Goal: Find specific page/section: Find specific page/section

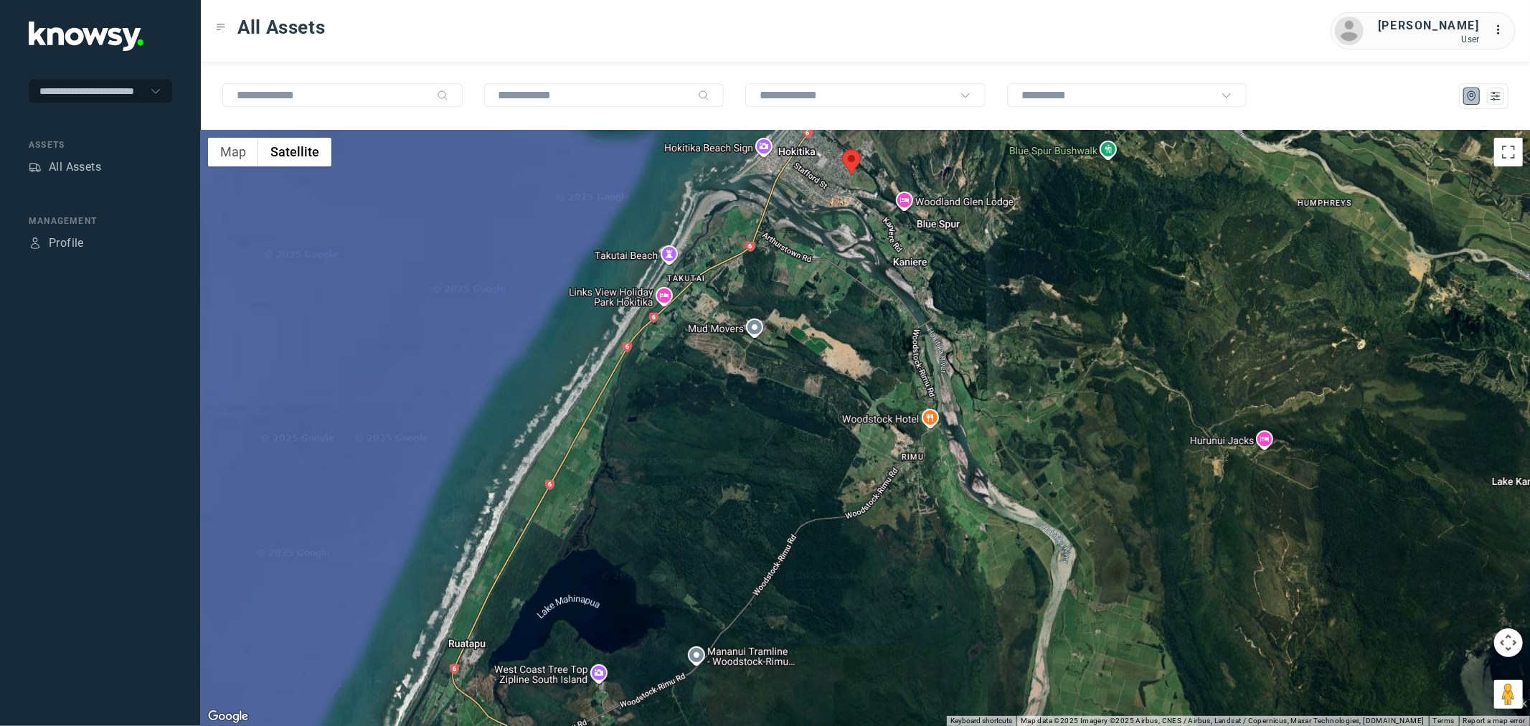
drag, startPoint x: 911, startPoint y: 166, endPoint x: 851, endPoint y: 233, distance: 89.9
click at [854, 235] on div at bounding box center [865, 428] width 1329 height 595
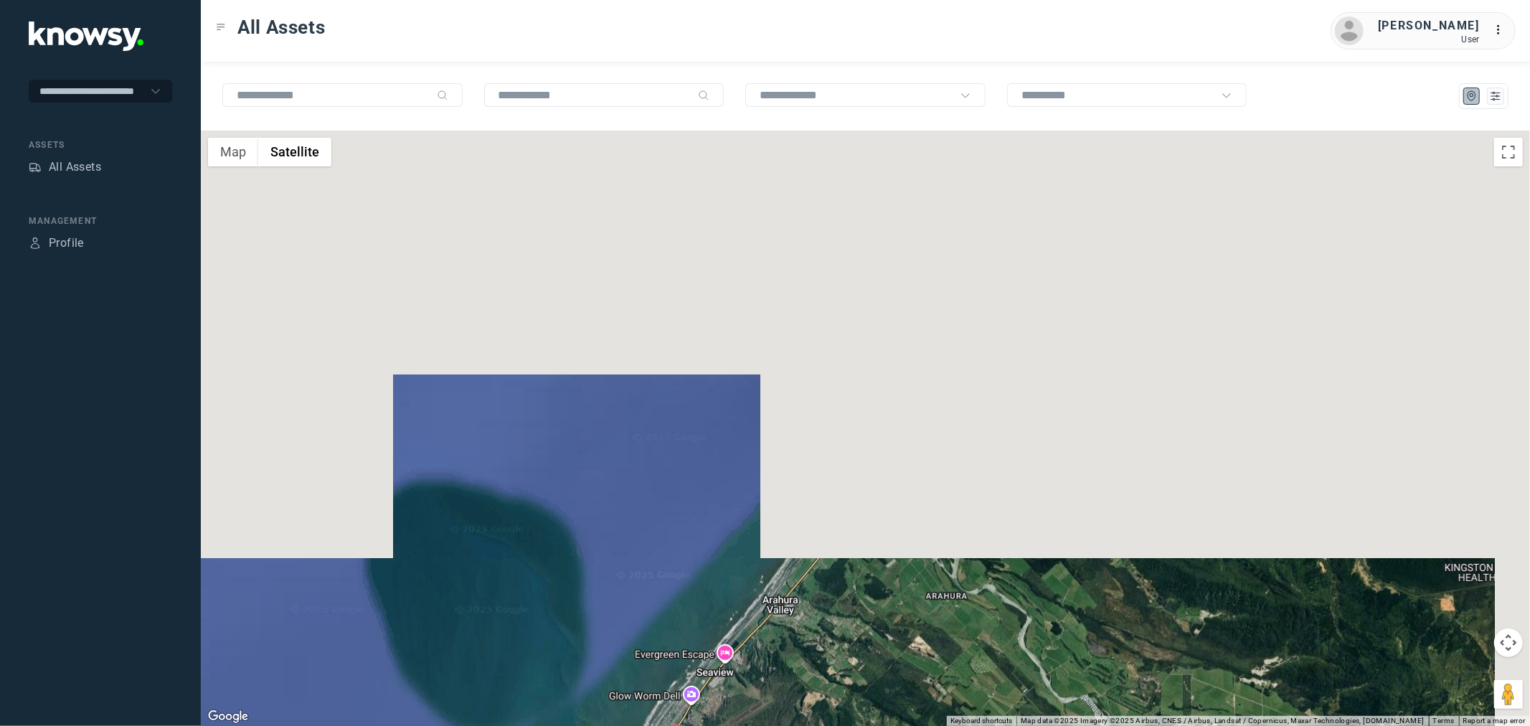
drag, startPoint x: 804, startPoint y: 242, endPoint x: 743, endPoint y: 762, distance: 523.5
click at [743, 725] on html "**********" at bounding box center [765, 363] width 1530 height 726
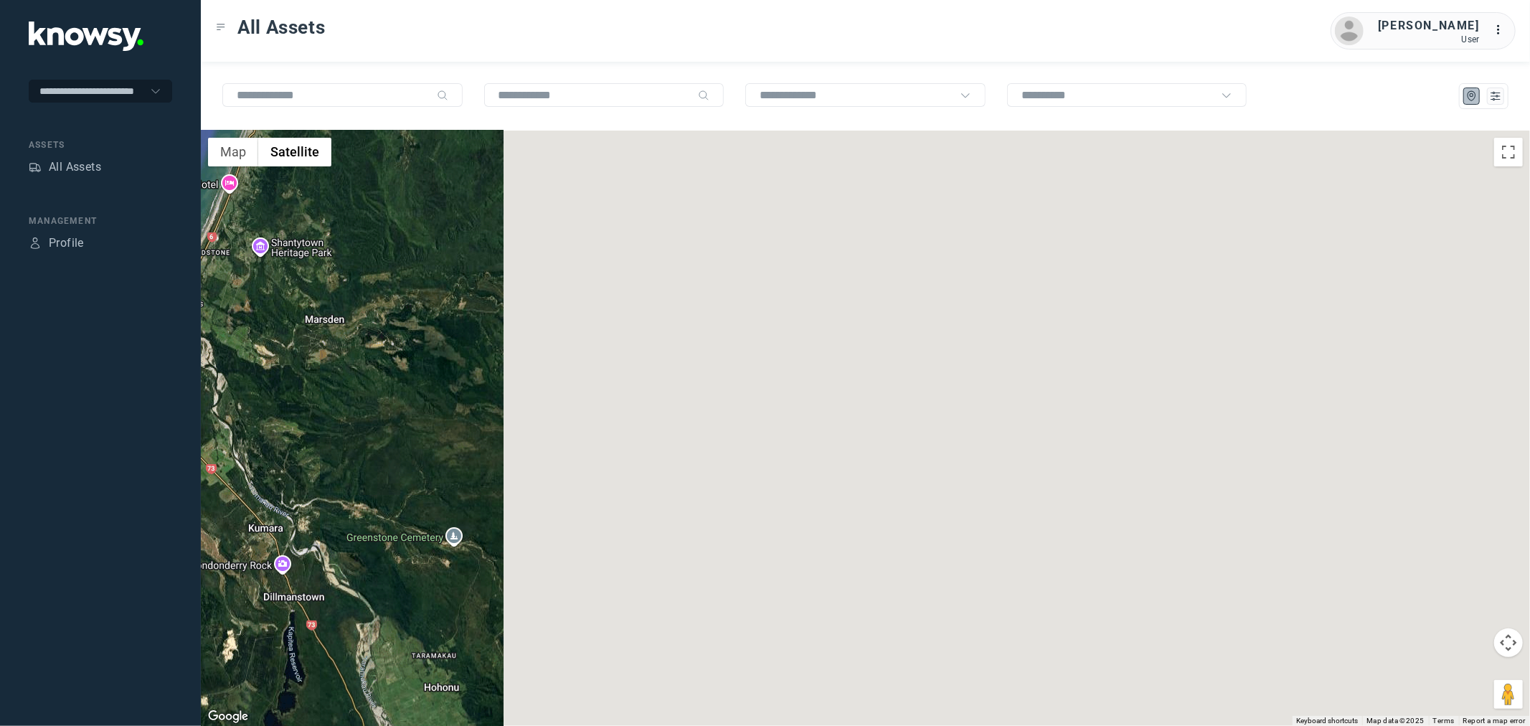
drag, startPoint x: 1157, startPoint y: 417, endPoint x: 47, endPoint y: 584, distance: 1122.0
click at [47, 584] on div "**********" at bounding box center [765, 363] width 1530 height 726
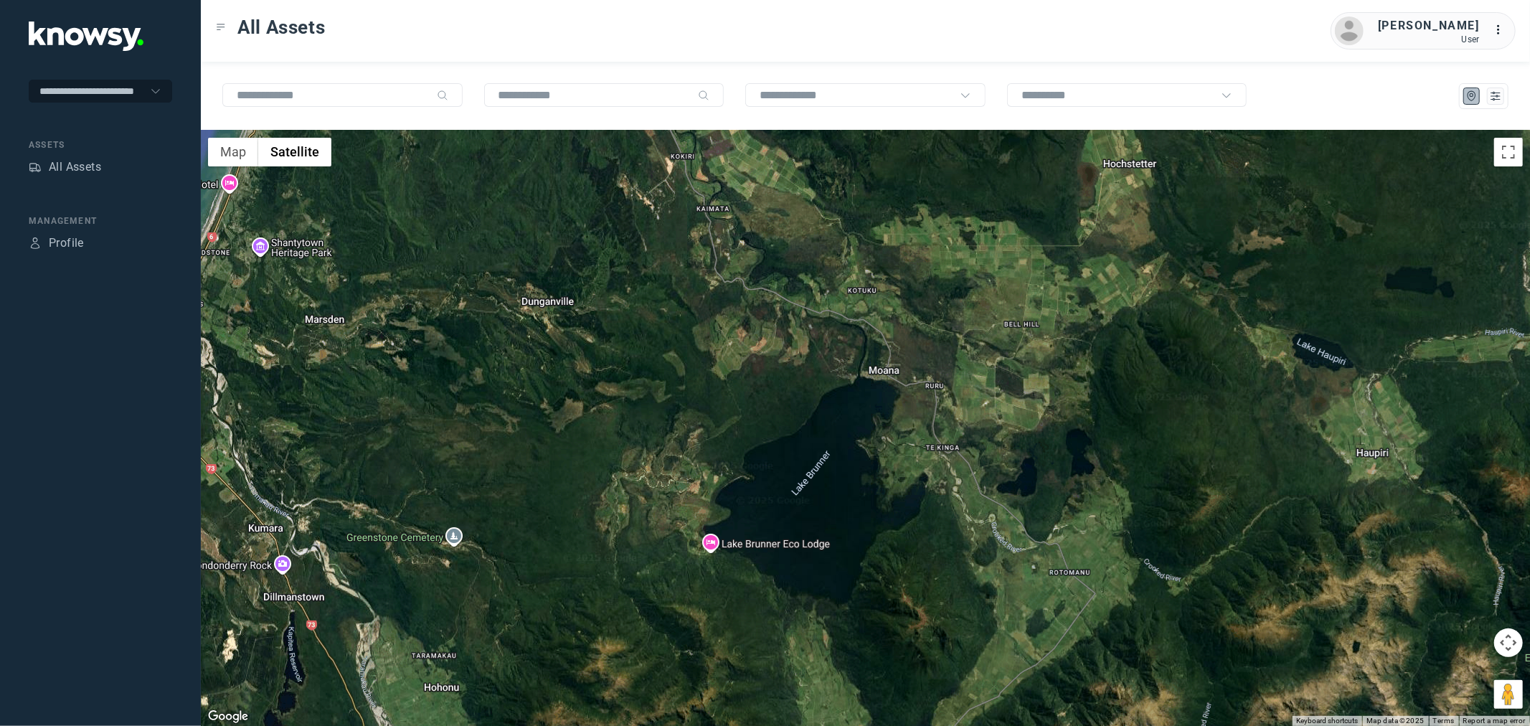
drag, startPoint x: 628, startPoint y: 373, endPoint x: 545, endPoint y: 785, distance: 420.7
click at [545, 725] on html "**********" at bounding box center [765, 363] width 1530 height 726
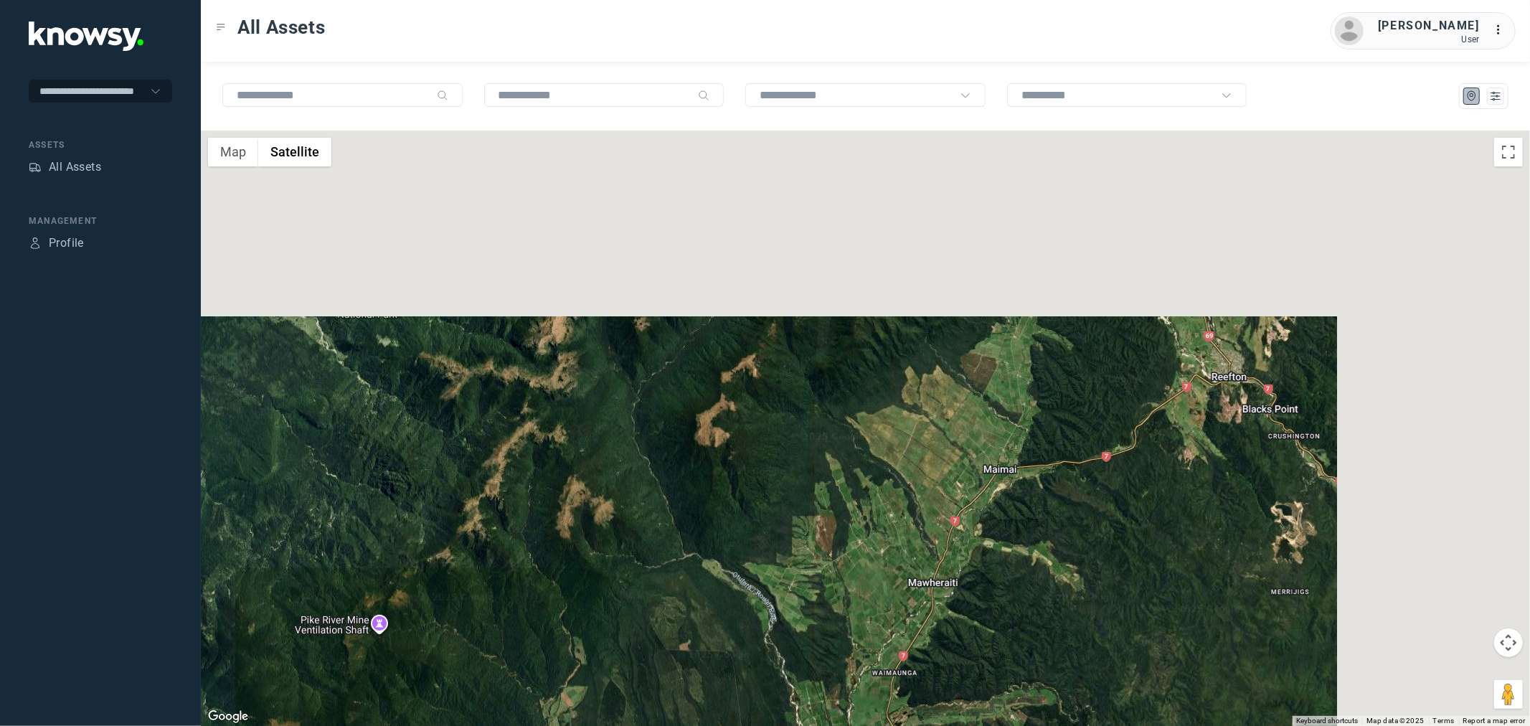
drag, startPoint x: 725, startPoint y: 398, endPoint x: 441, endPoint y: 708, distance: 420.3
click at [457, 707] on div at bounding box center [865, 428] width 1329 height 595
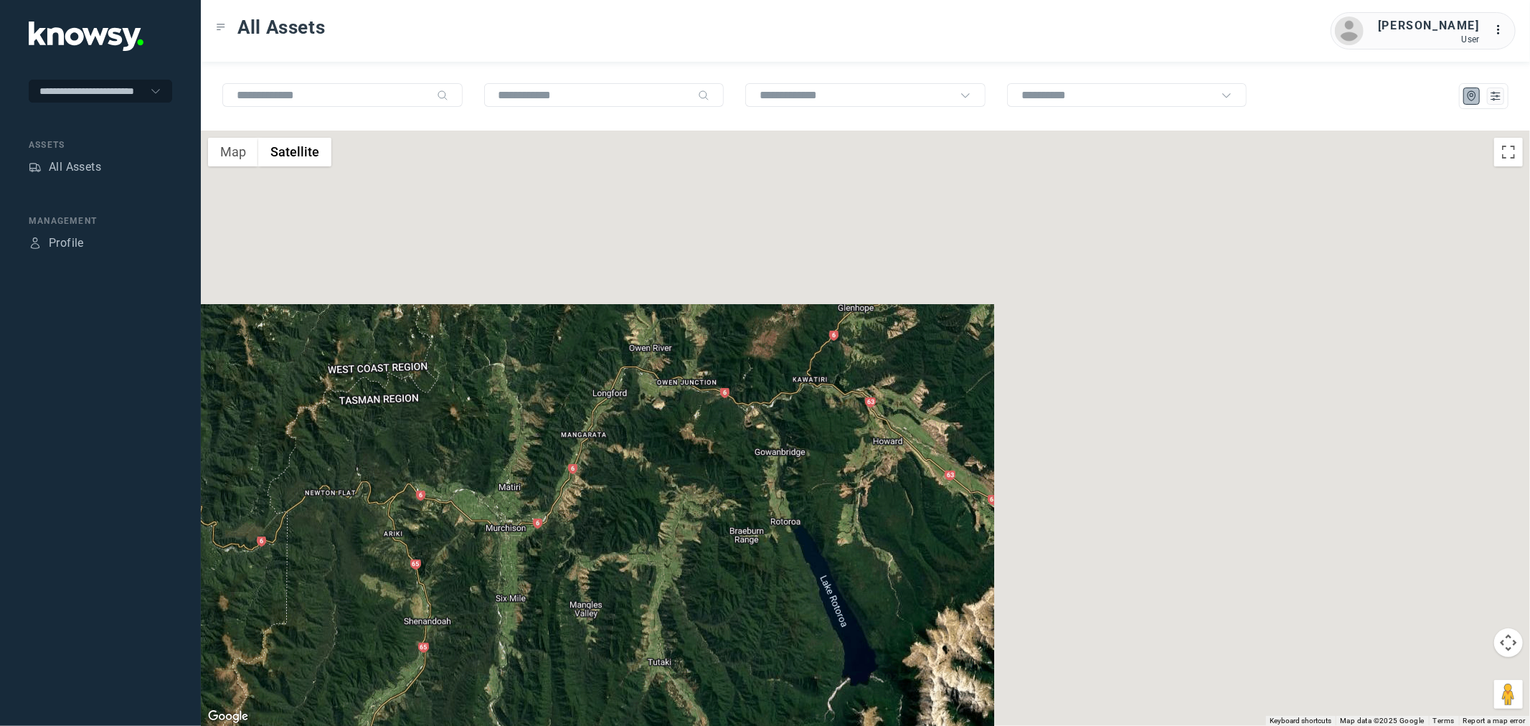
drag, startPoint x: 932, startPoint y: 380, endPoint x: 218, endPoint y: 558, distance: 736.1
click at [221, 564] on div at bounding box center [865, 428] width 1329 height 595
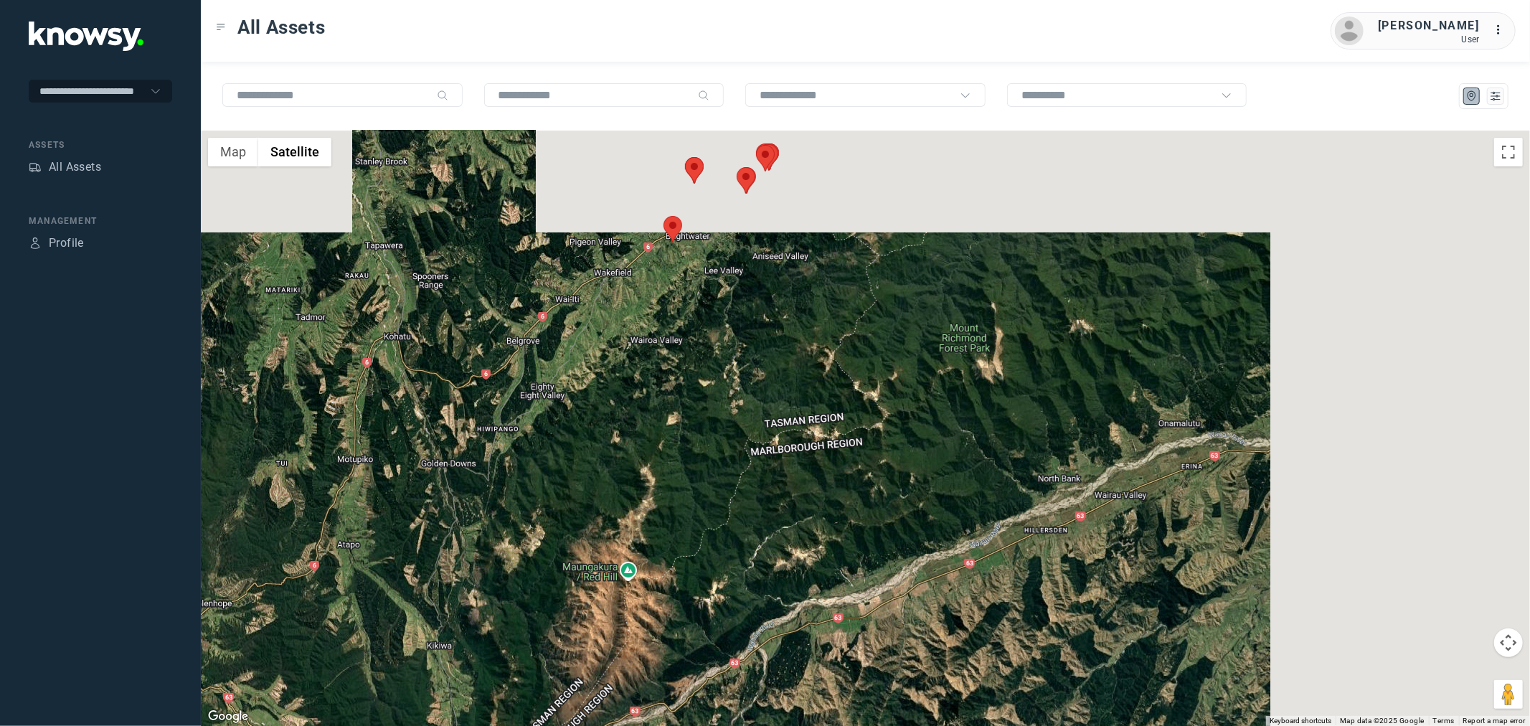
drag, startPoint x: 852, startPoint y: 317, endPoint x: 240, endPoint y: 612, distance: 679.7
click at [240, 612] on div at bounding box center [865, 428] width 1329 height 595
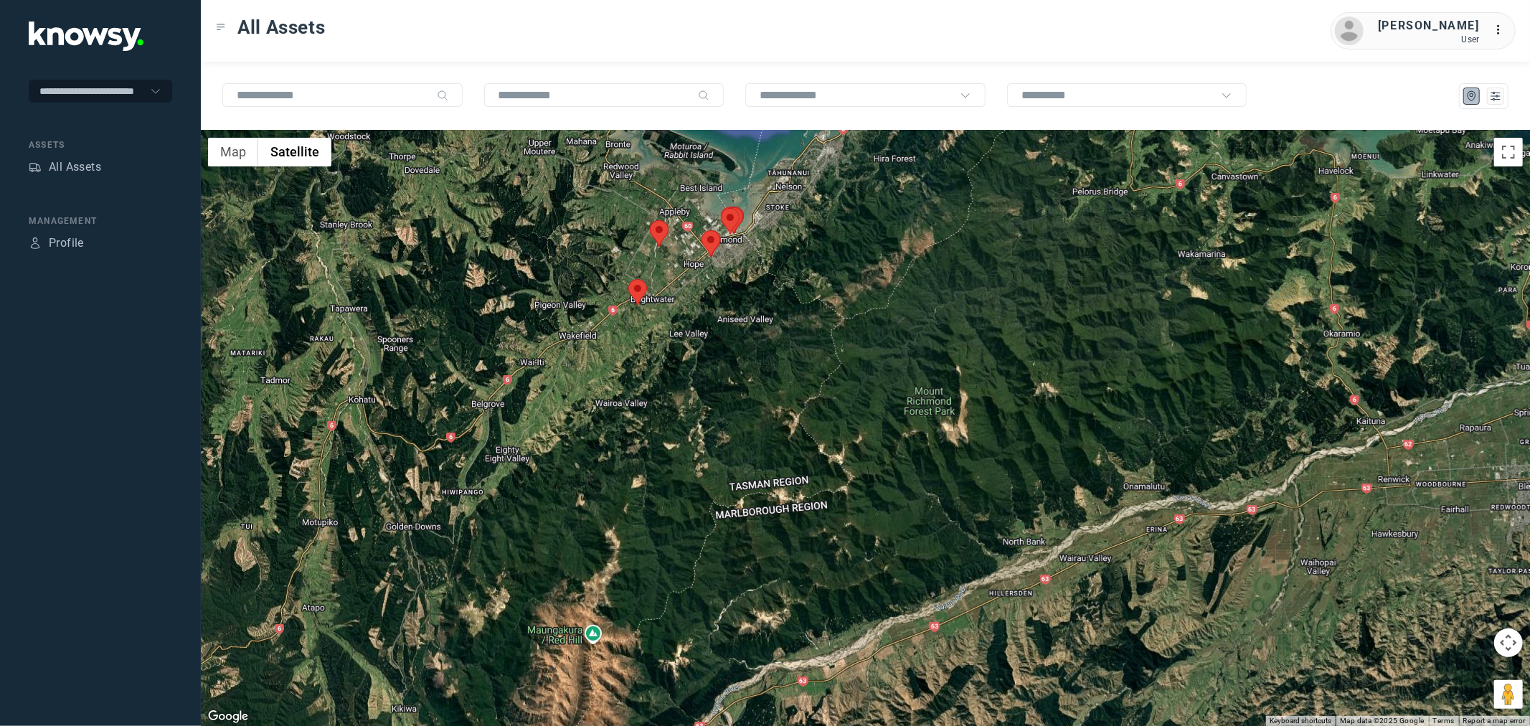
drag, startPoint x: 670, startPoint y: 312, endPoint x: 619, endPoint y: 398, distance: 100.0
click at [619, 398] on div at bounding box center [865, 428] width 1329 height 595
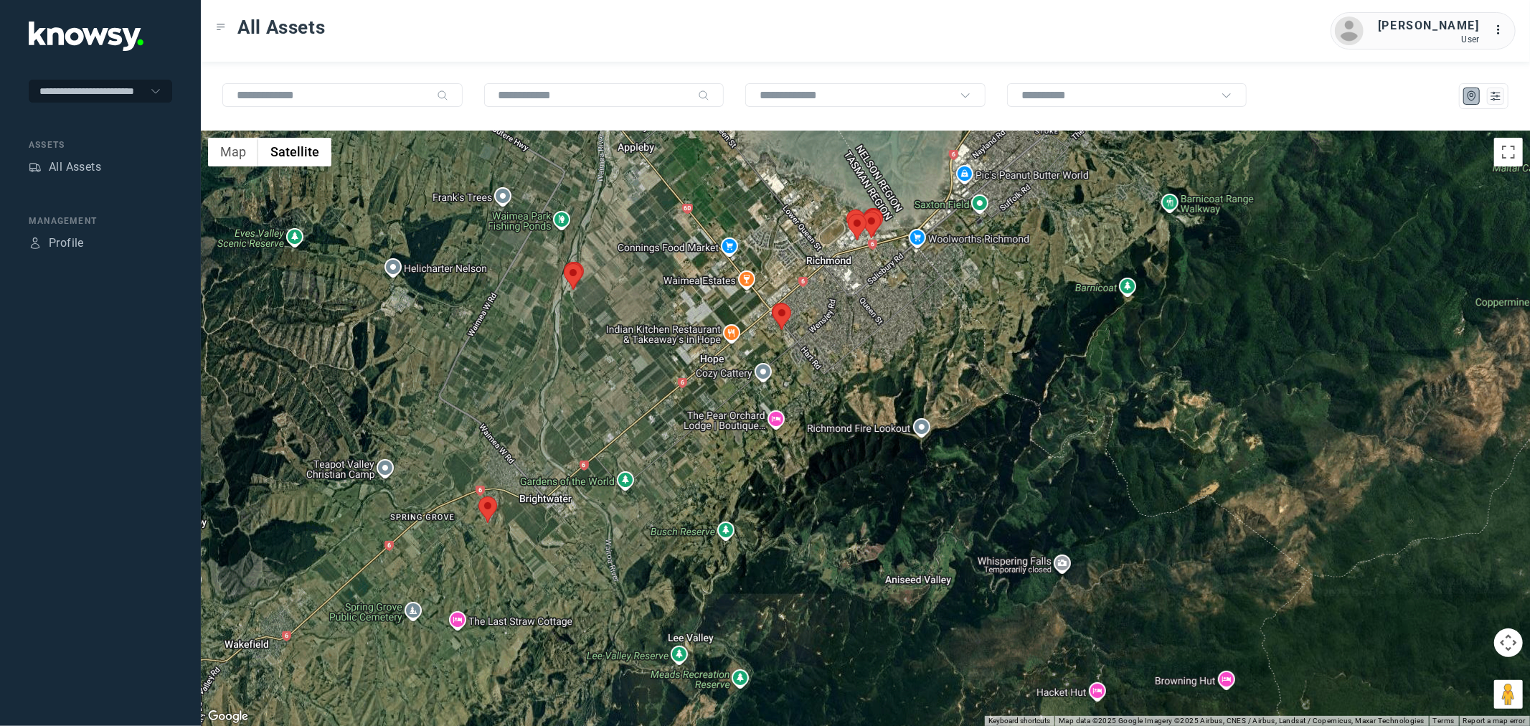
drag, startPoint x: 712, startPoint y: 335, endPoint x: 619, endPoint y: 590, distance: 271.8
click at [619, 590] on div at bounding box center [865, 428] width 1329 height 595
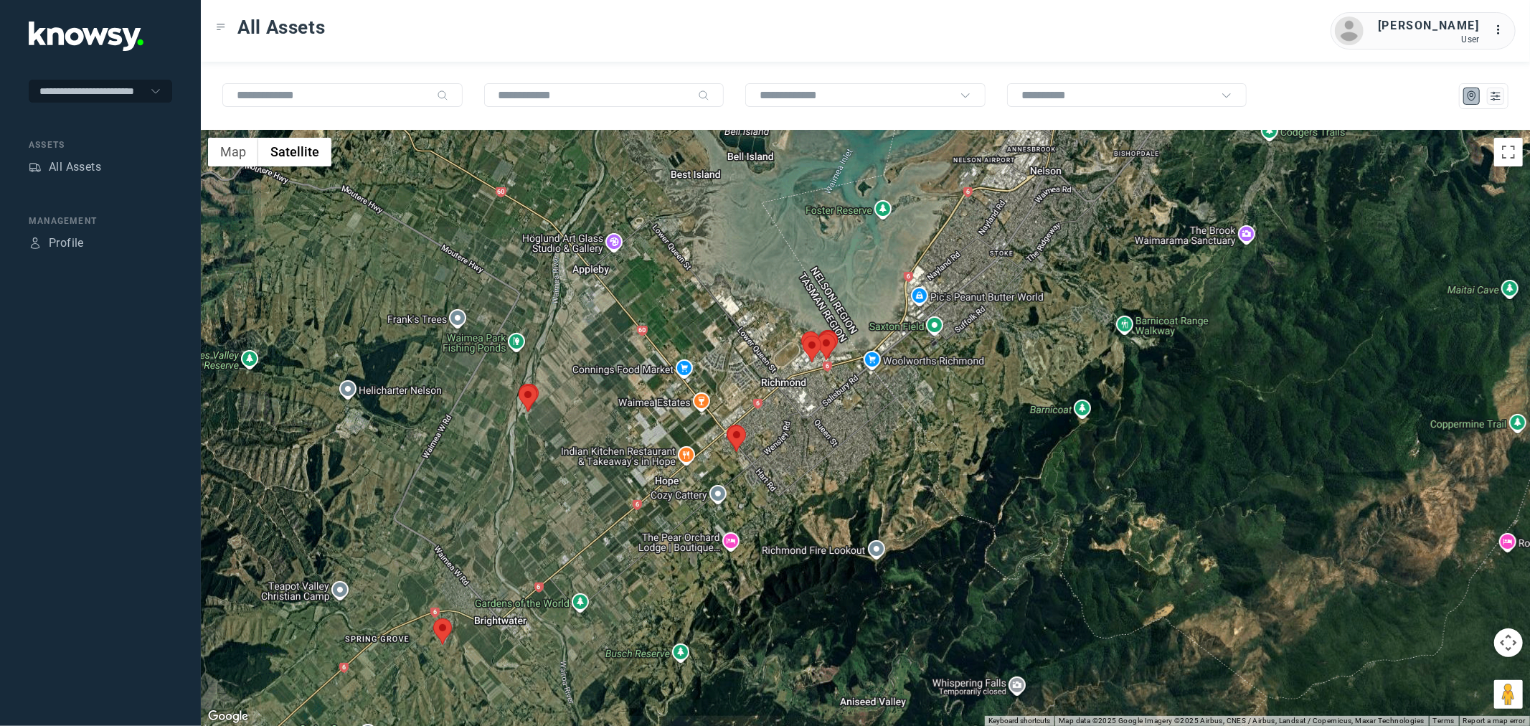
click at [433, 618] on area at bounding box center [433, 618] width 0 height 0
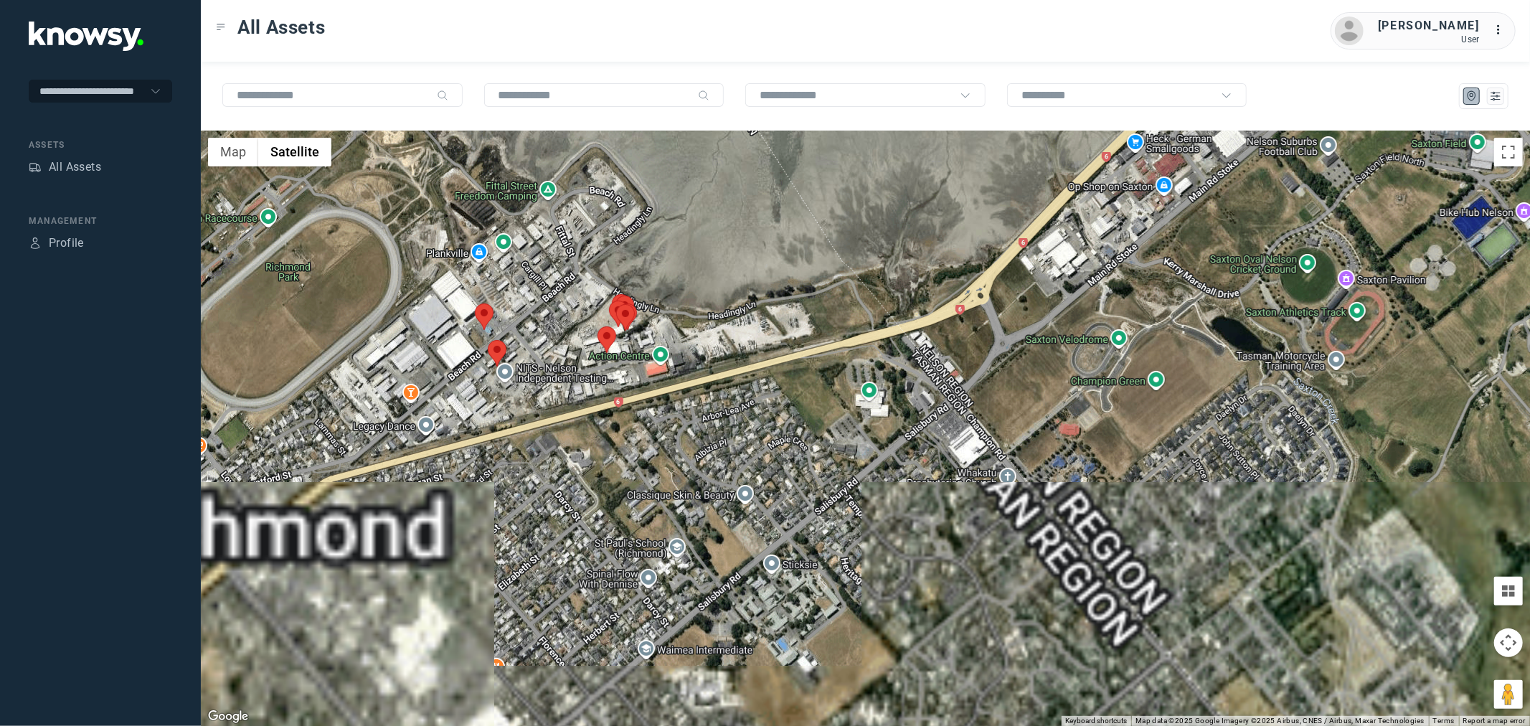
drag, startPoint x: 621, startPoint y: 374, endPoint x: 657, endPoint y: 220, distance: 158.3
click at [657, 220] on div "Guy M Client ID #EFH380 View Asset" at bounding box center [865, 428] width 1329 height 595
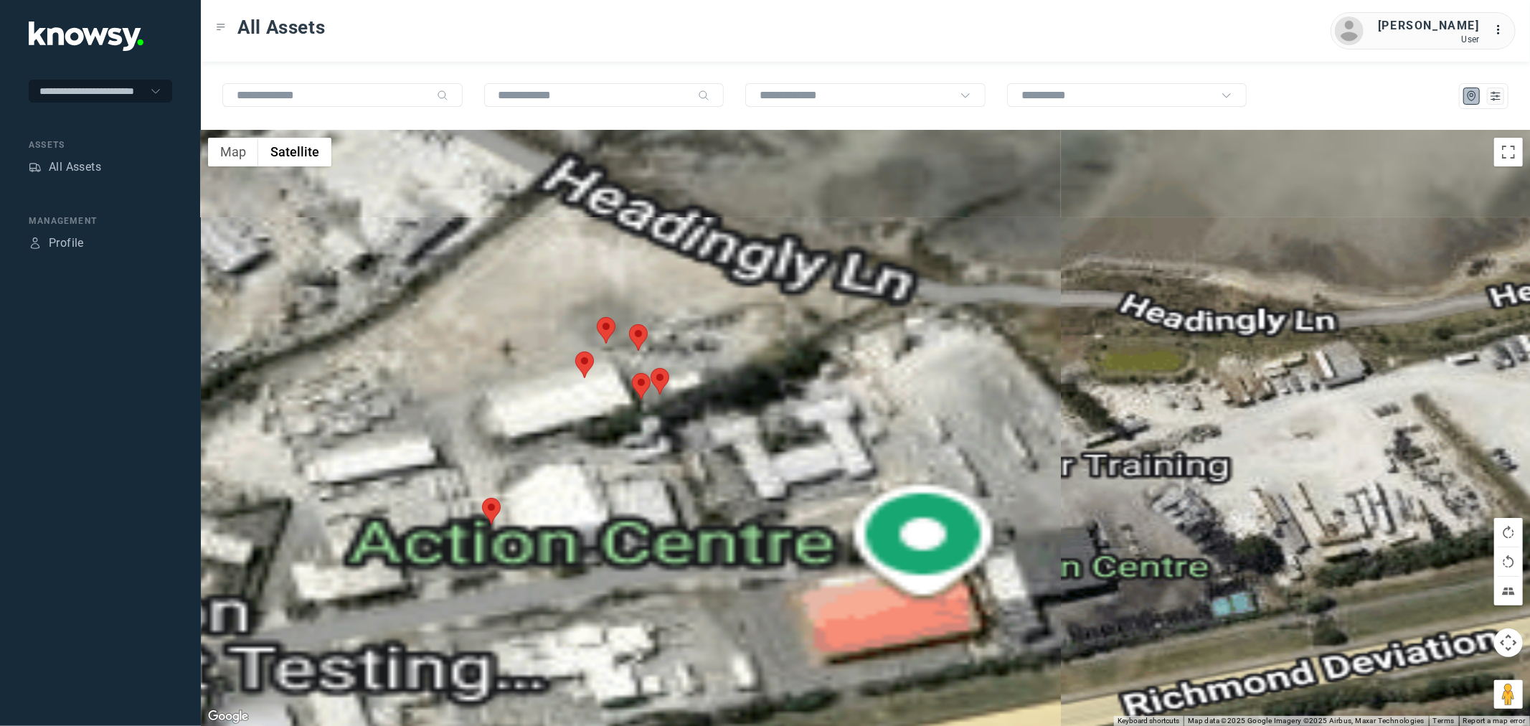
click at [650, 368] on area at bounding box center [650, 368] width 0 height 0
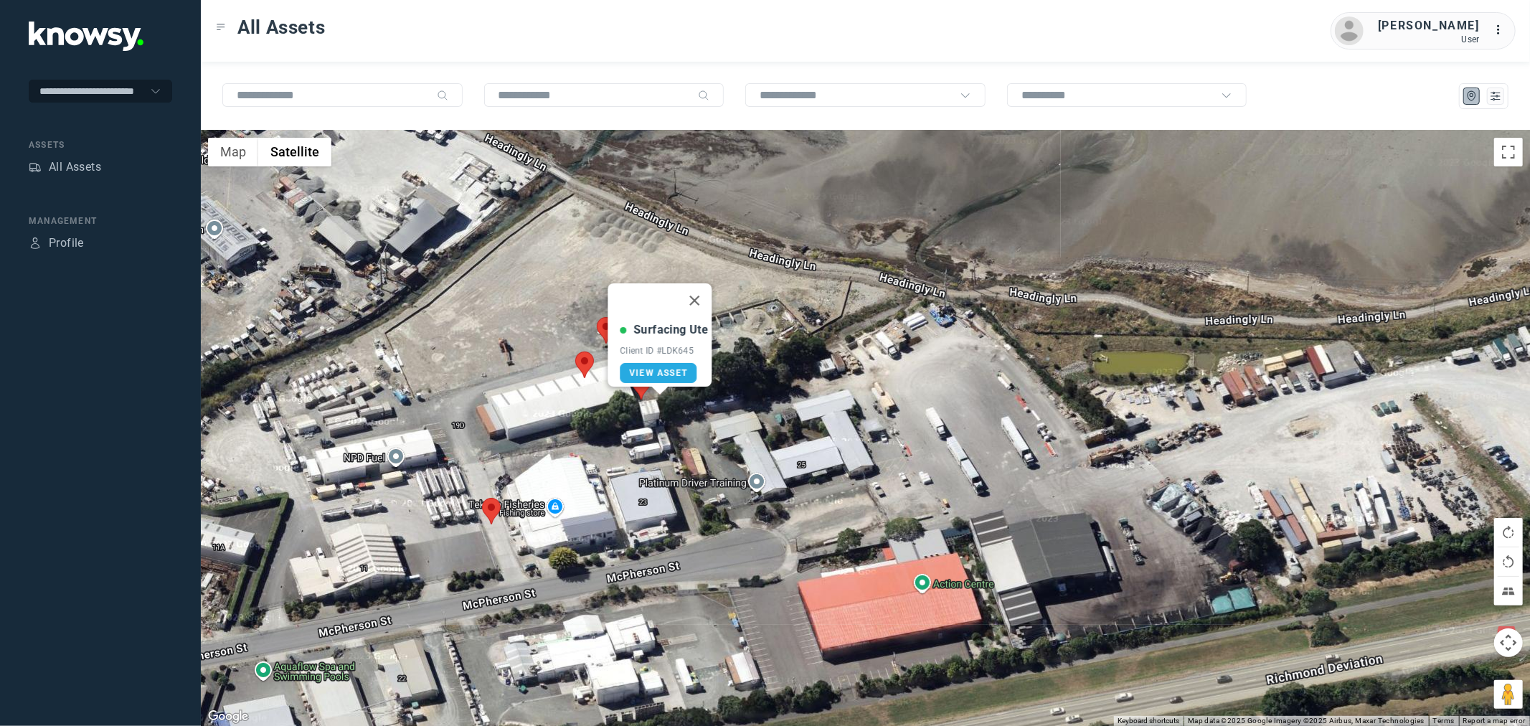
click at [575, 351] on area at bounding box center [575, 351] width 0 height 0
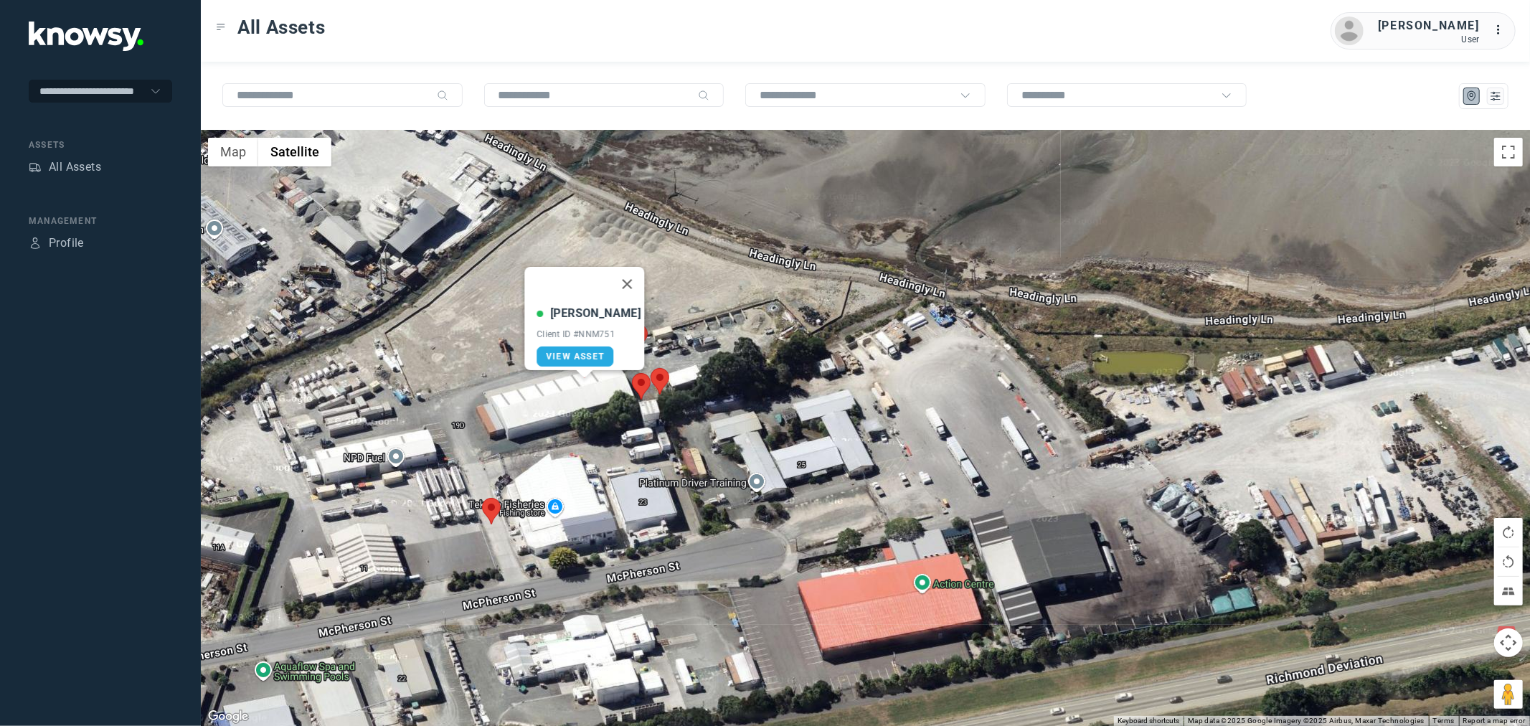
click at [632, 373] on area at bounding box center [632, 373] width 0 height 0
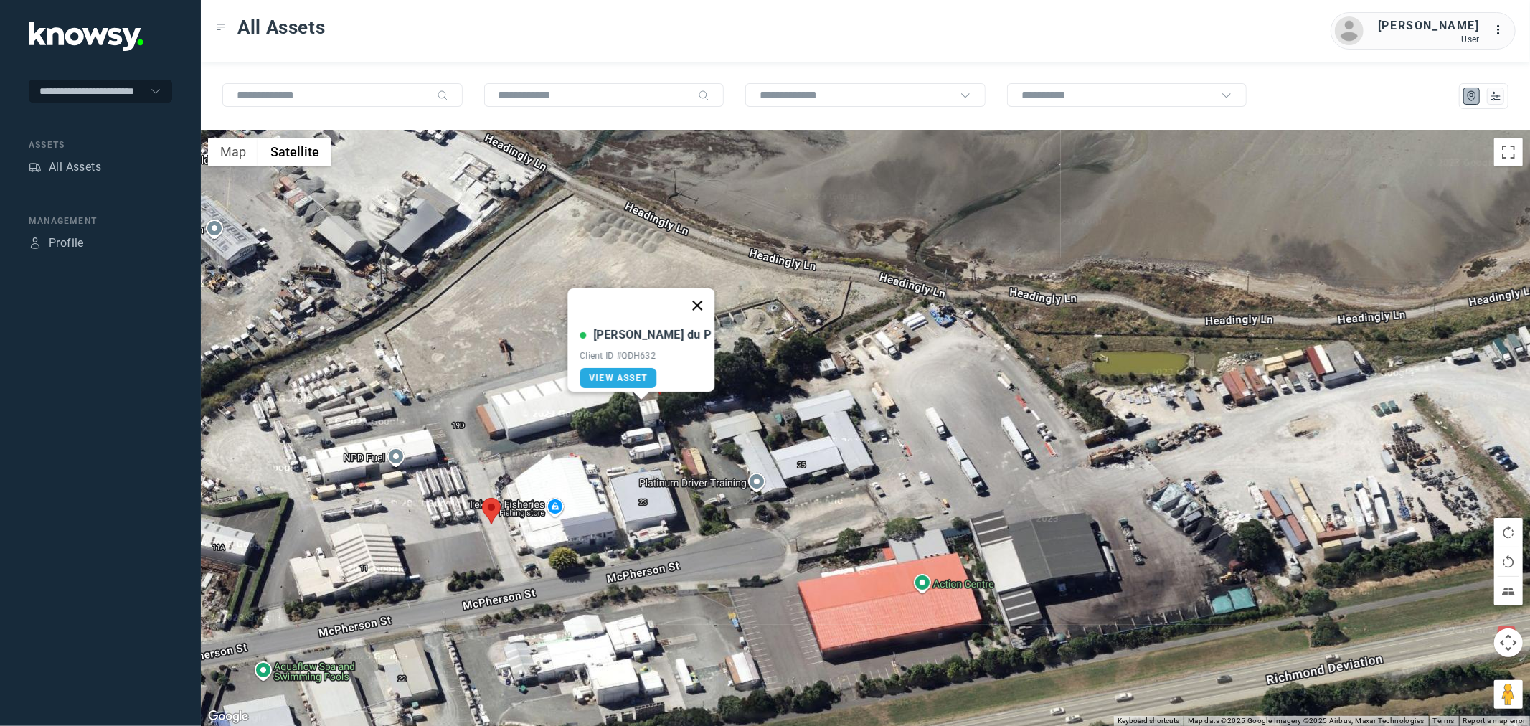
click at [680, 298] on button "Close" at bounding box center [697, 305] width 34 height 34
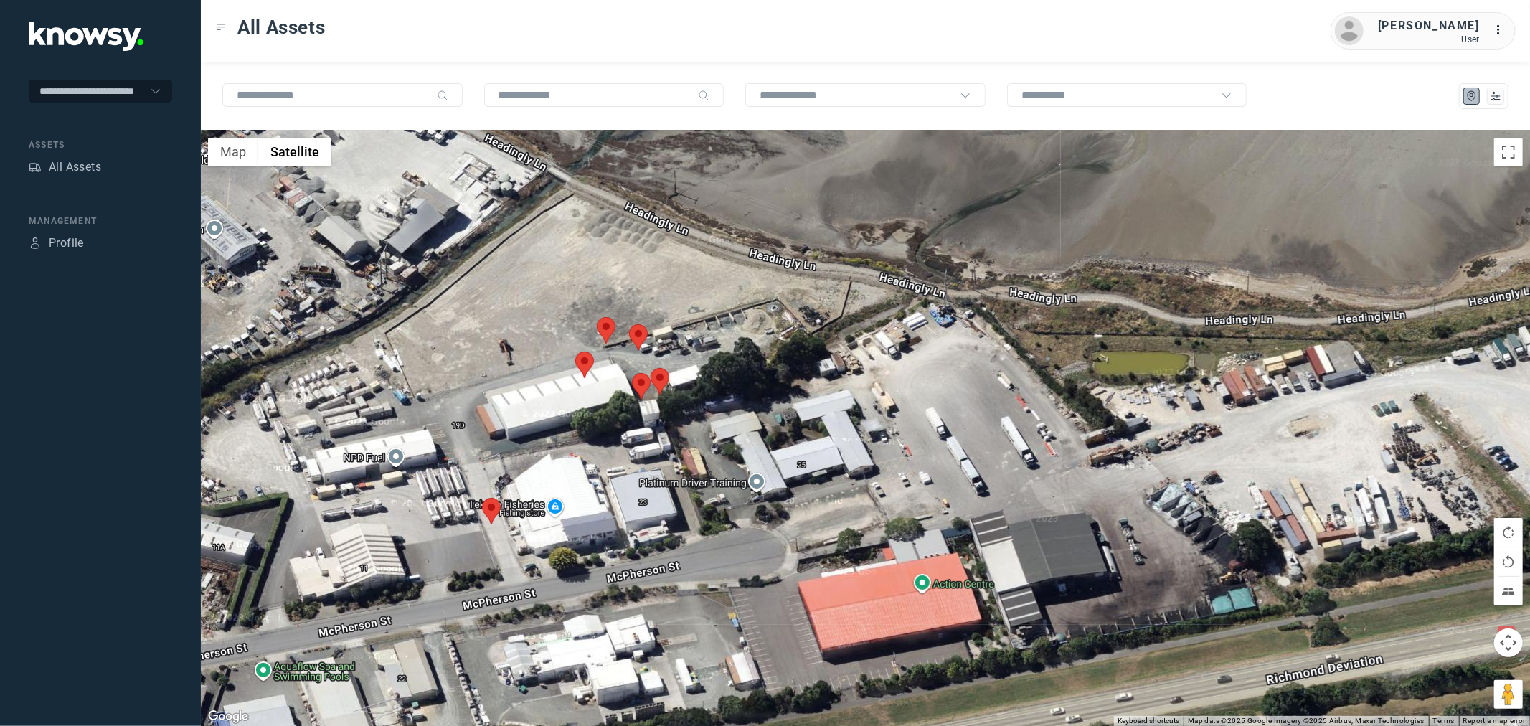
click at [629, 324] on area at bounding box center [629, 324] width 0 height 0
click at [678, 246] on button "Close" at bounding box center [667, 257] width 34 height 34
click at [597, 317] on area at bounding box center [597, 317] width 0 height 0
click at [618, 317] on span "View Asset" at bounding box center [596, 322] width 58 height 10
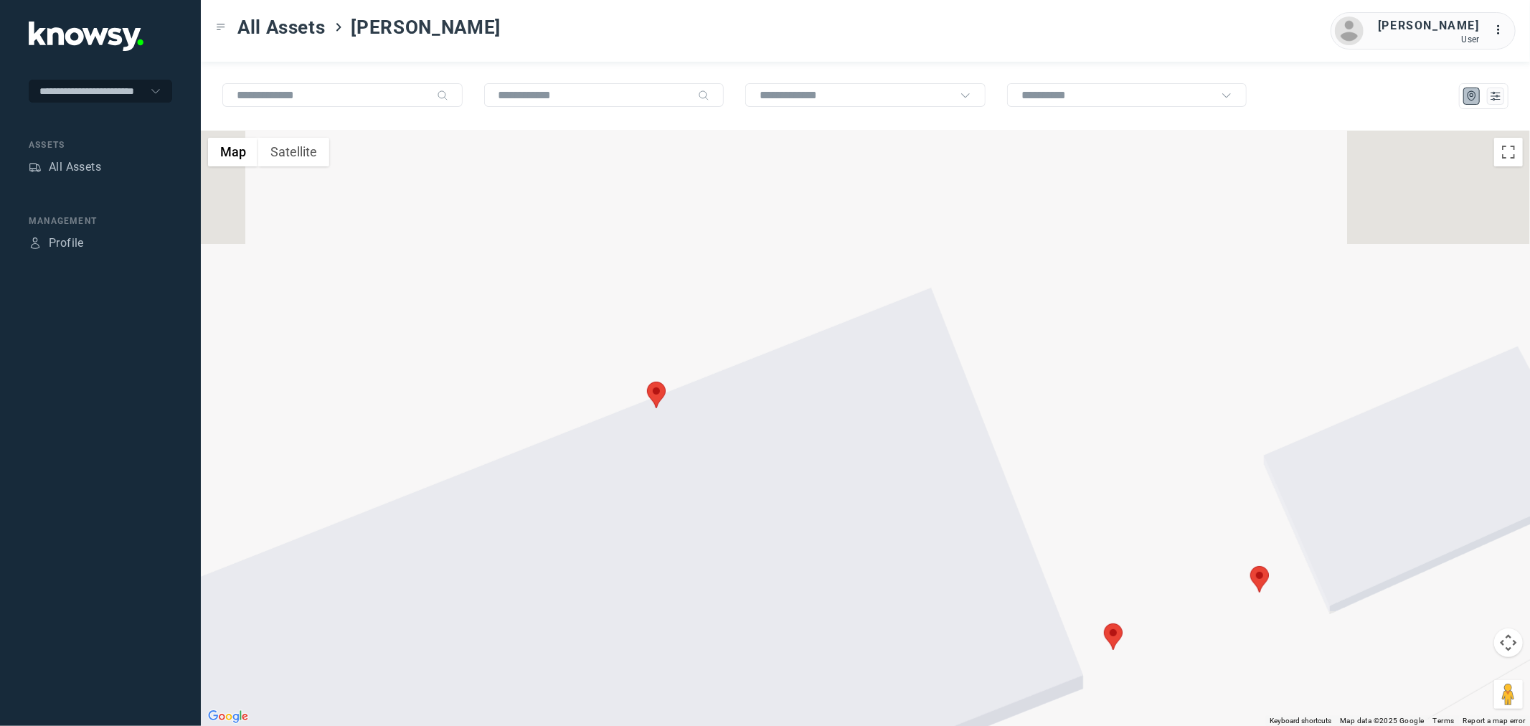
drag, startPoint x: 792, startPoint y: 291, endPoint x: 747, endPoint y: 441, distance: 156.5
click at [747, 441] on div at bounding box center [865, 428] width 1329 height 595
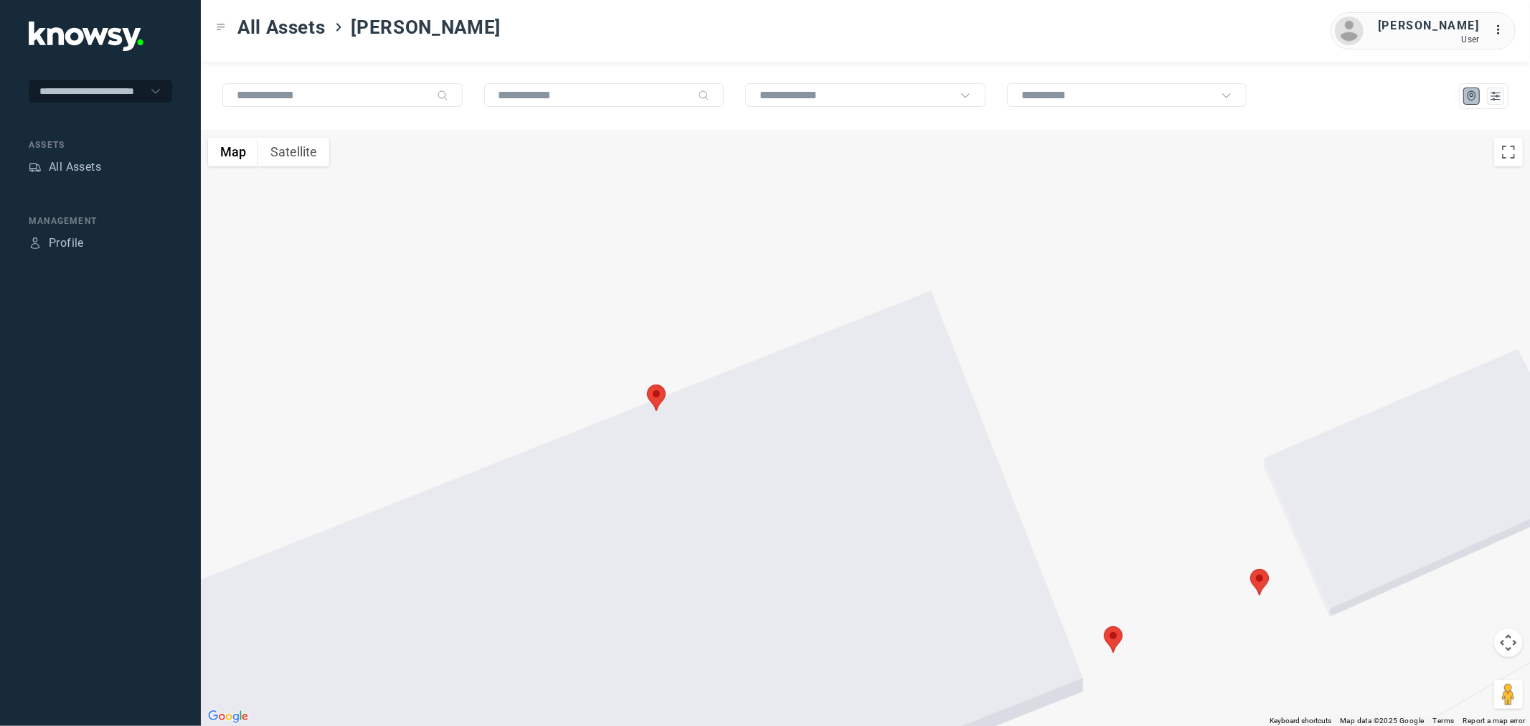
click at [647, 384] on area at bounding box center [647, 384] width 0 height 0
click at [1104, 626] on area at bounding box center [1104, 626] width 0 height 0
click at [1107, 626] on area at bounding box center [1107, 626] width 0 height 0
drag, startPoint x: 949, startPoint y: 108, endPoint x: 947, endPoint y: 117, distance: 8.7
click at [949, 110] on div at bounding box center [865, 96] width 1329 height 69
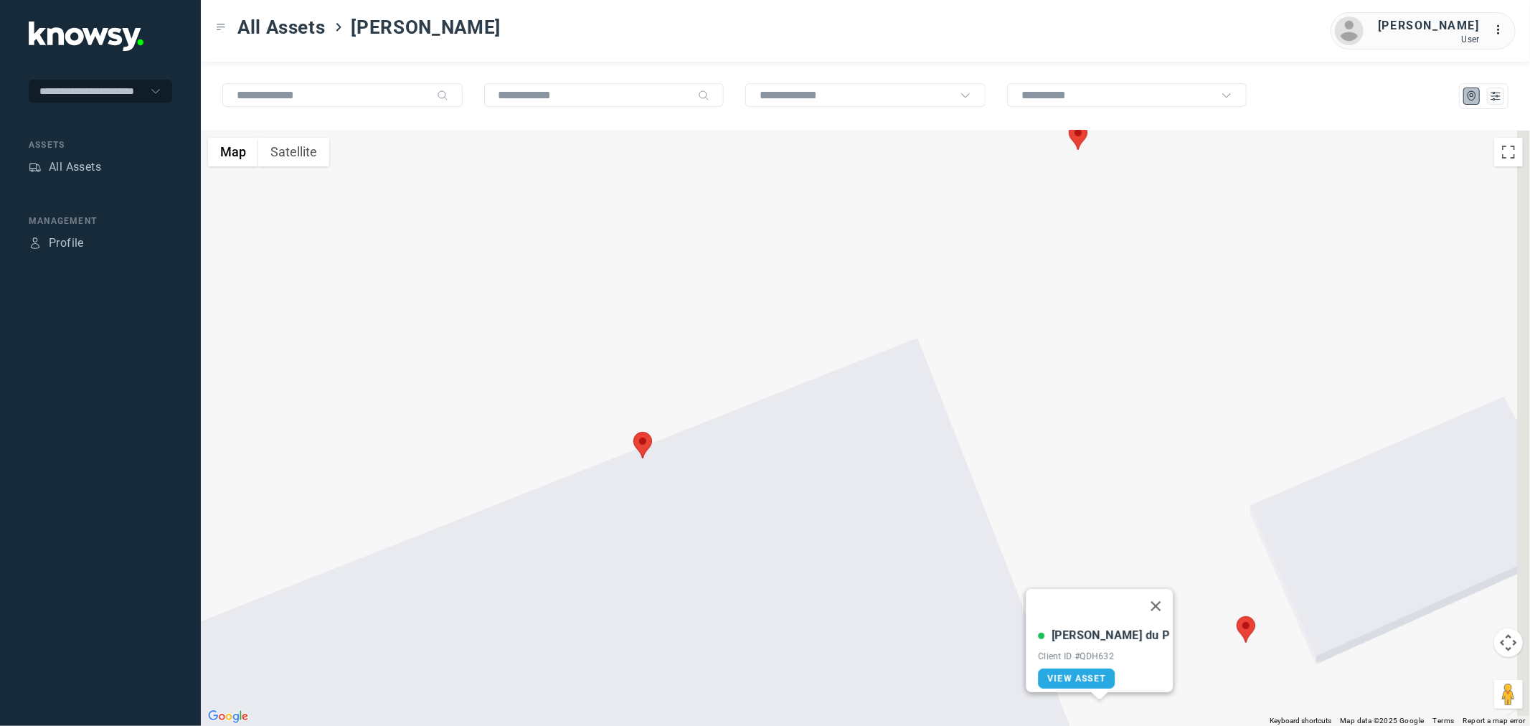
drag, startPoint x: 947, startPoint y: 241, endPoint x: 849, endPoint y: 514, distance: 290.4
click at [849, 514] on div "[PERSON_NAME] du P Client ID #QDH632 View Asset" at bounding box center [865, 428] width 1329 height 595
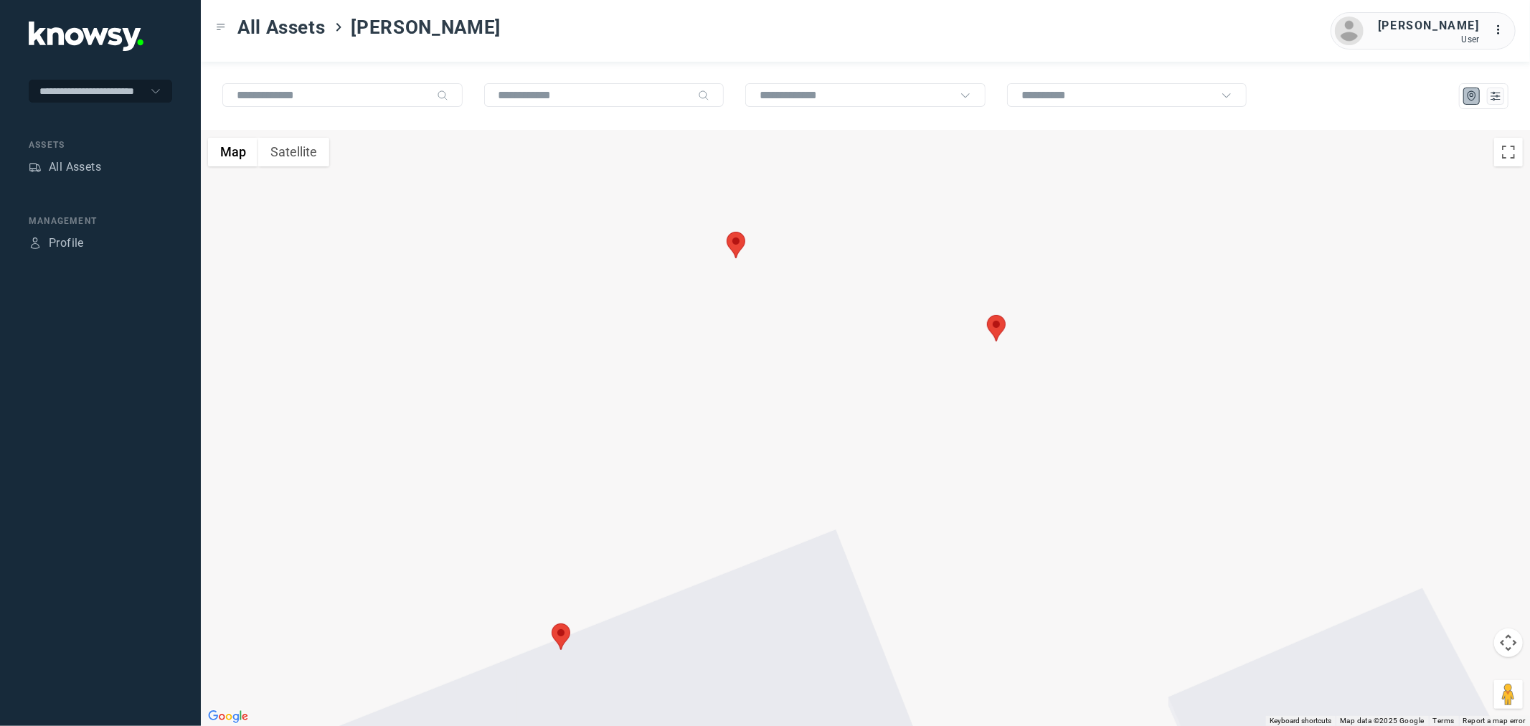
click at [987, 315] on area at bounding box center [987, 315] width 0 height 0
click at [726, 232] on area at bounding box center [726, 232] width 0 height 0
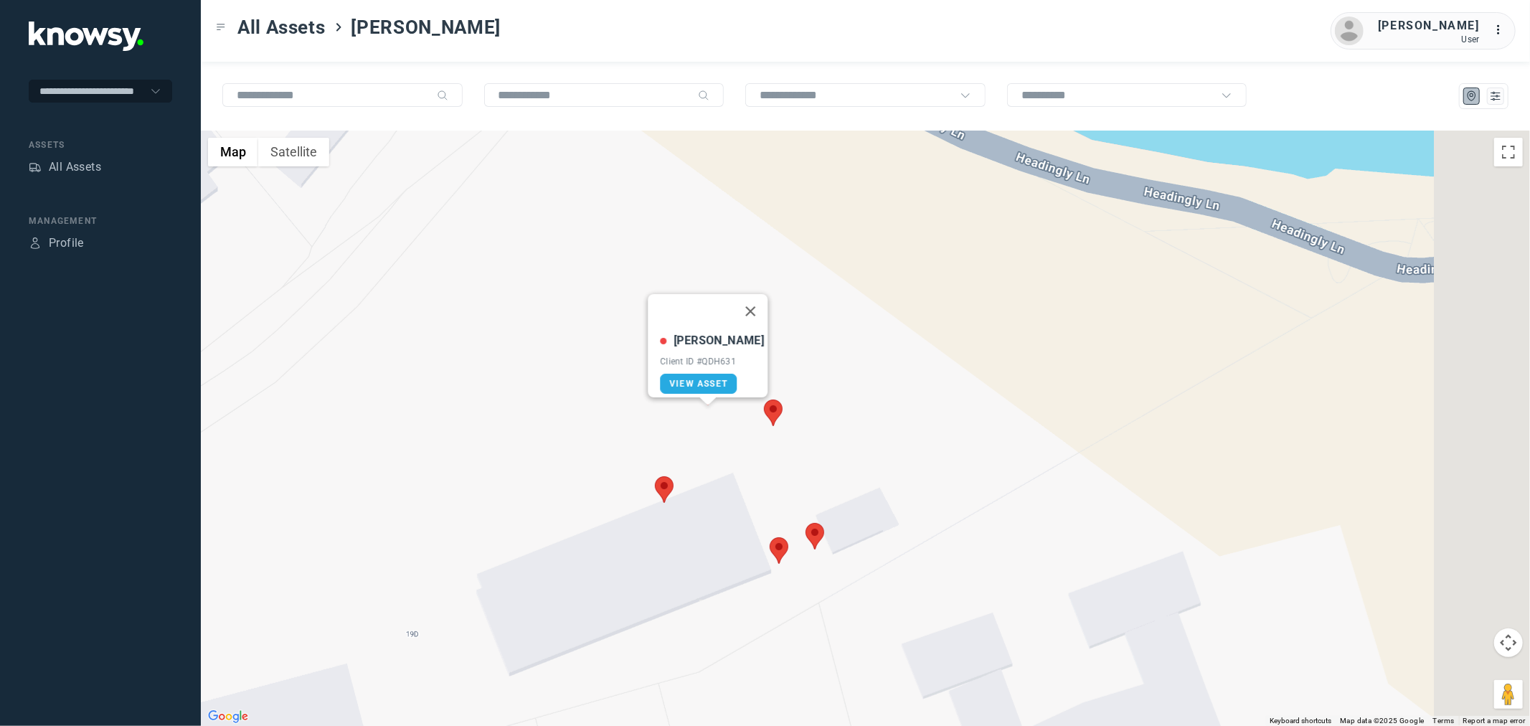
drag, startPoint x: 855, startPoint y: 470, endPoint x: 686, endPoint y: 434, distance: 172.3
click at [686, 434] on div "[PERSON_NAME] Client ID #QDH631 View Asset" at bounding box center [865, 428] width 1329 height 595
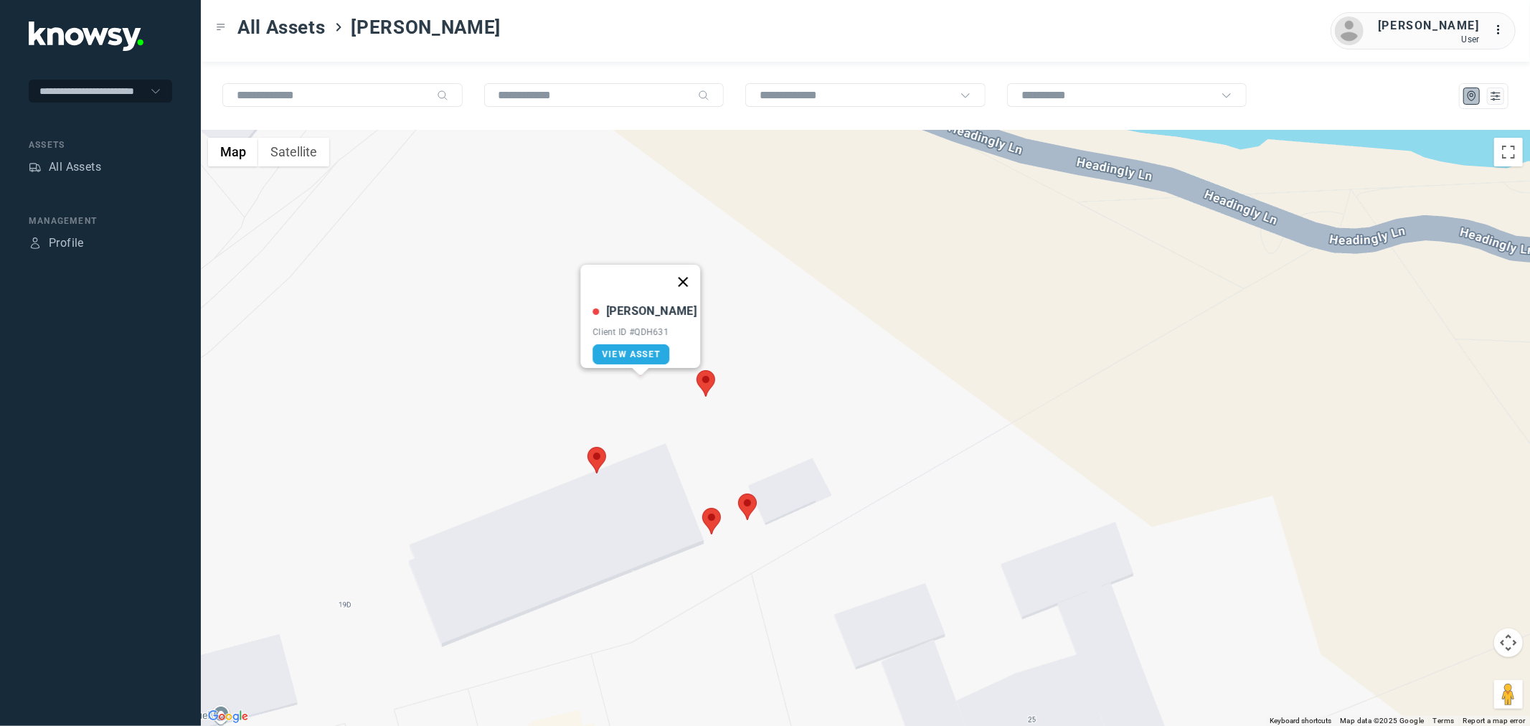
click at [673, 270] on button "Close" at bounding box center [682, 282] width 34 height 34
click at [738, 493] on area at bounding box center [738, 493] width 0 height 0
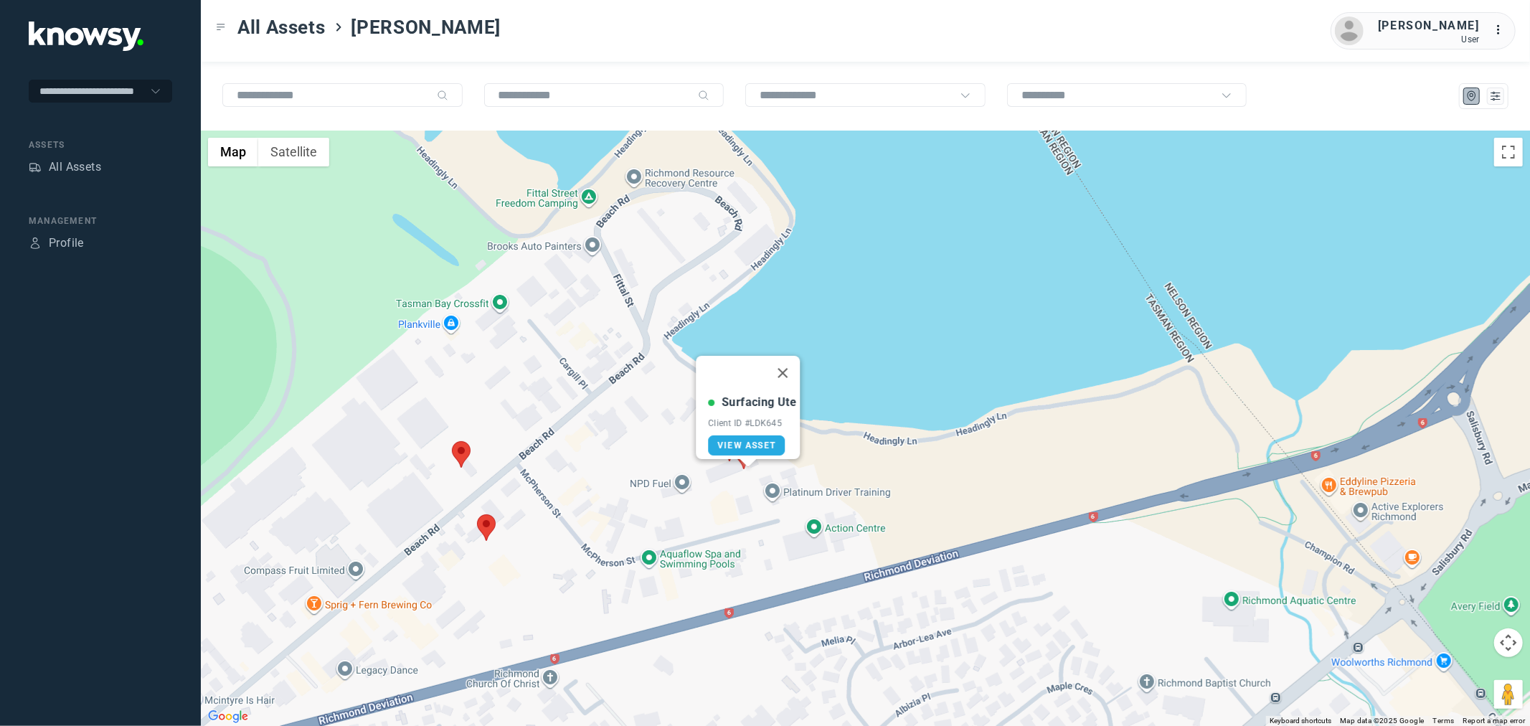
drag, startPoint x: 402, startPoint y: 583, endPoint x: 595, endPoint y: 522, distance: 203.0
click at [595, 522] on div "Surfacing Ute Client ID #LDK645 View Asset" at bounding box center [865, 428] width 1329 height 595
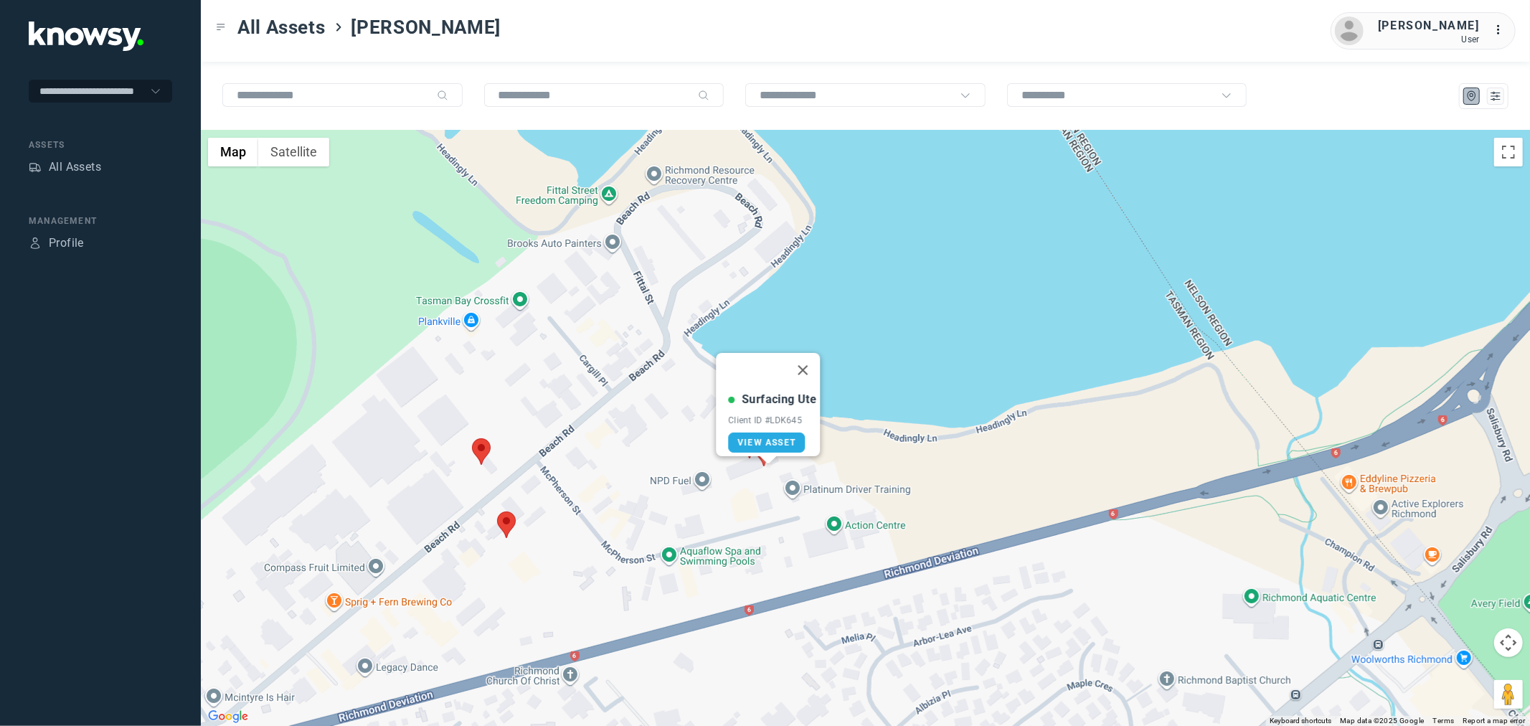
click at [497, 511] on area at bounding box center [497, 511] width 0 height 0
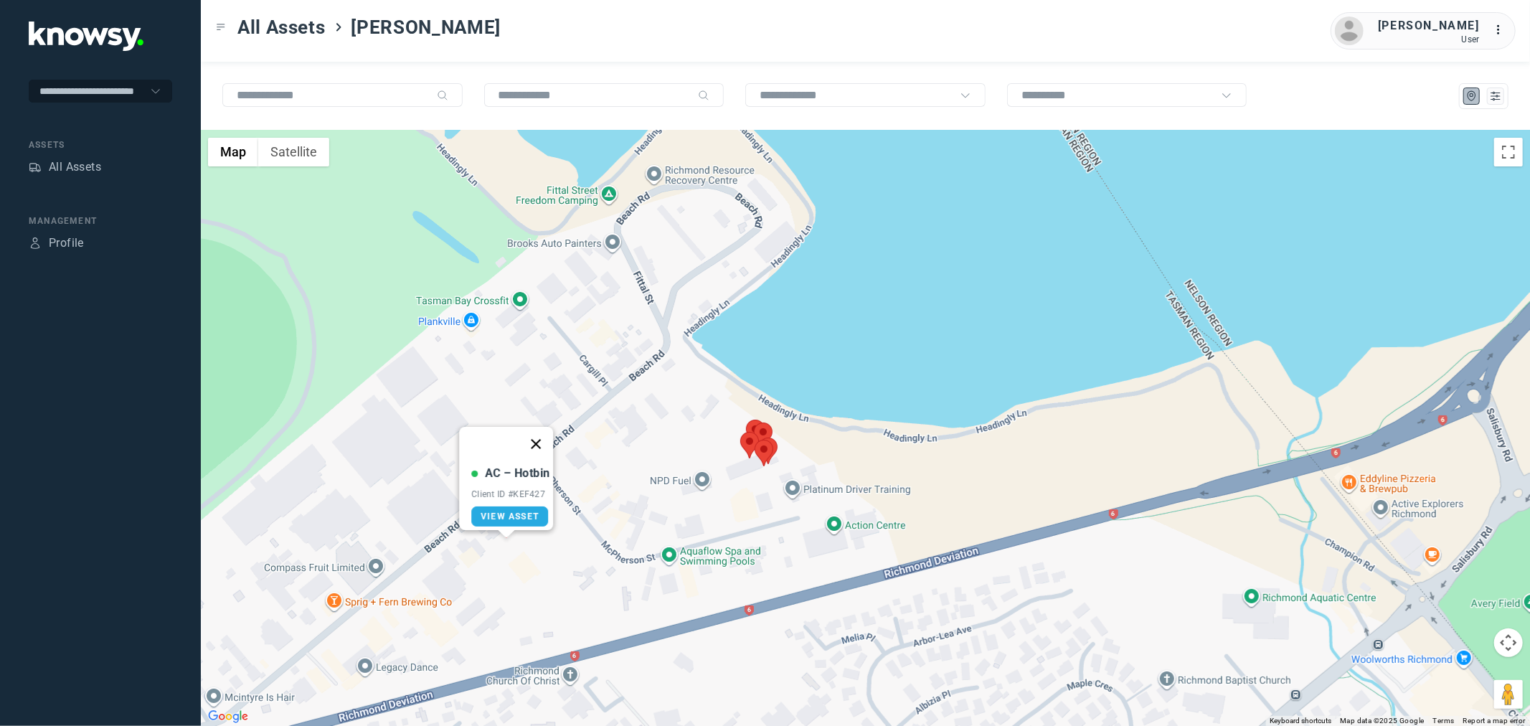
click at [541, 437] on button "Close" at bounding box center [535, 444] width 34 height 34
click at [468, 454] on div "To navigate, press the arrow keys." at bounding box center [865, 428] width 1329 height 595
click at [472, 438] on area at bounding box center [472, 438] width 0 height 0
click at [497, 511] on area at bounding box center [497, 511] width 0 height 0
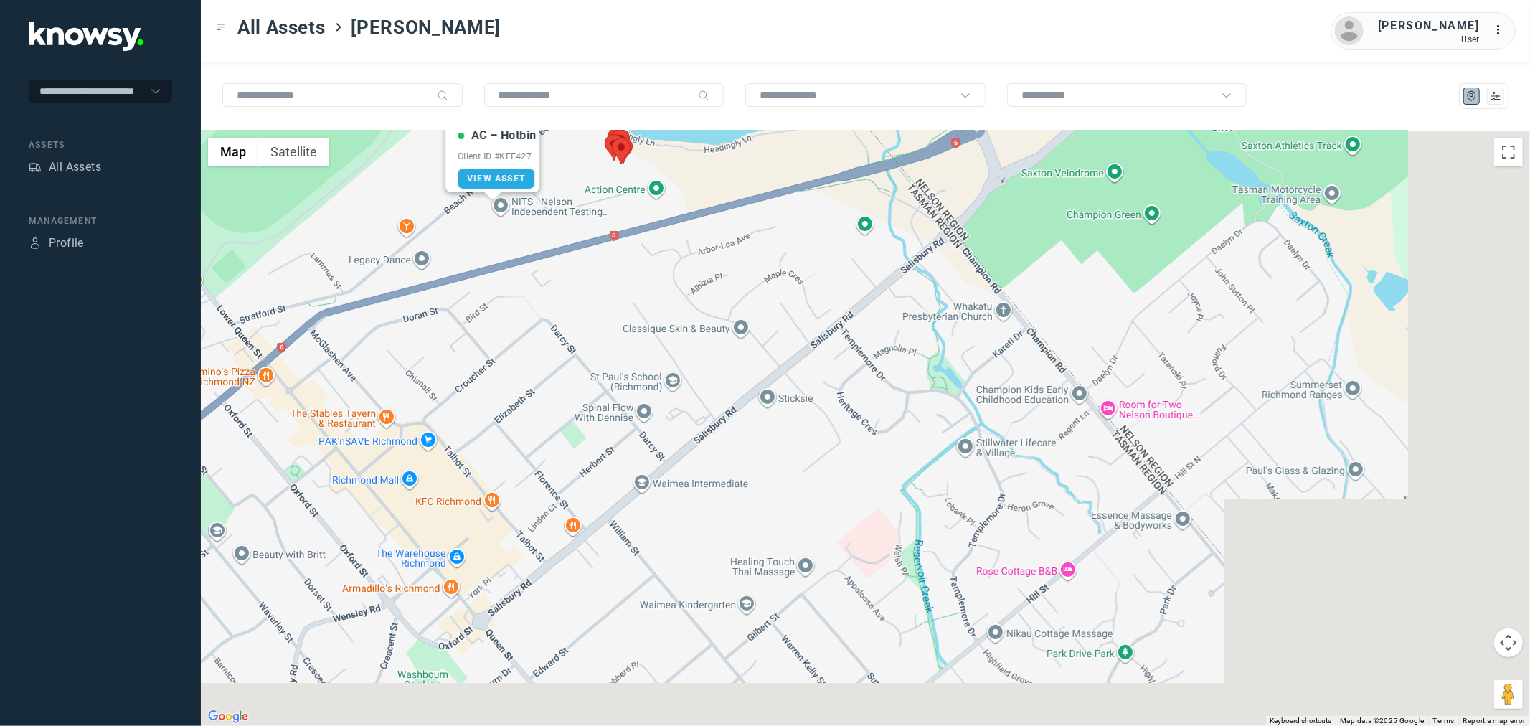
drag, startPoint x: 678, startPoint y: 634, endPoint x: 547, endPoint y: 283, distance: 374.2
click at [547, 283] on div "AC – Hotbin Client ID #KEF427 View Asset" at bounding box center [865, 428] width 1329 height 595
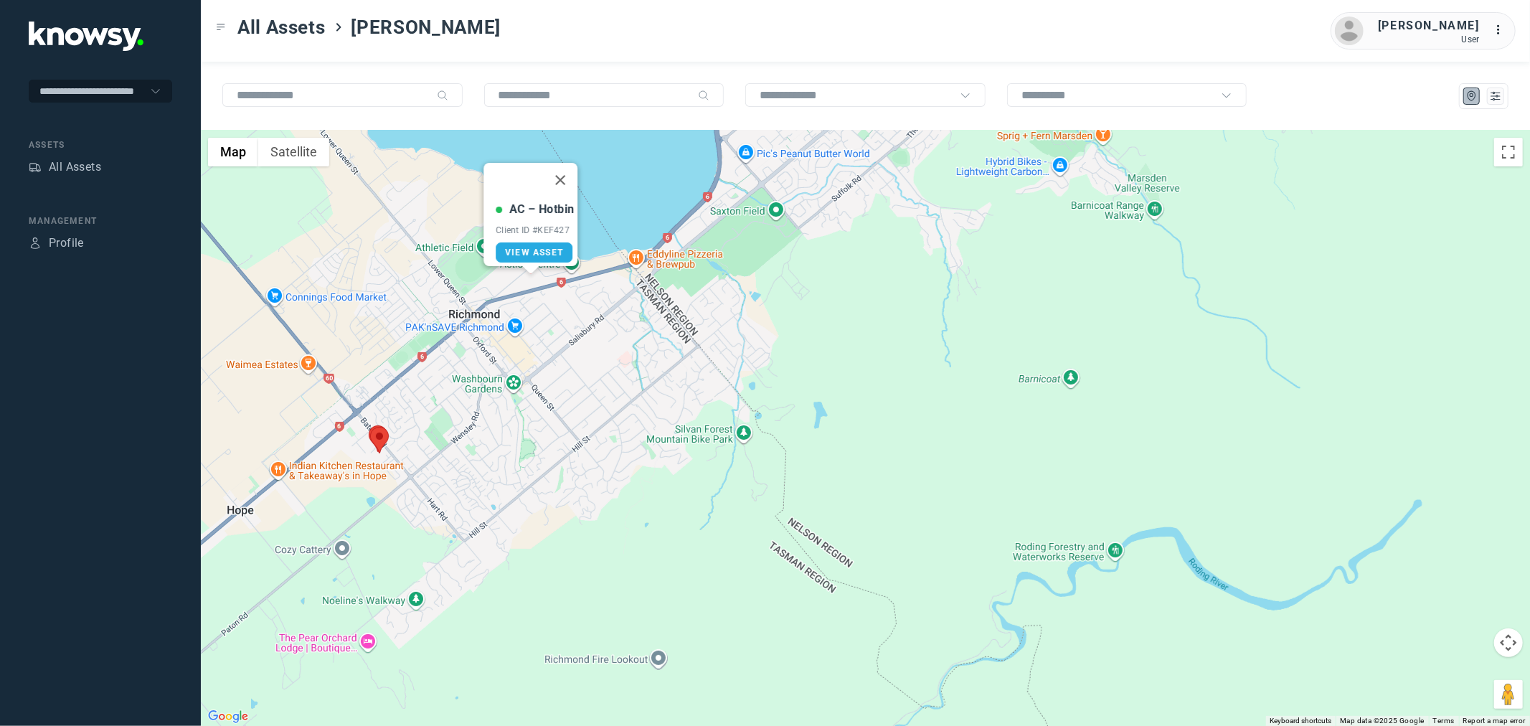
click at [370, 427] on area at bounding box center [370, 427] width 0 height 0
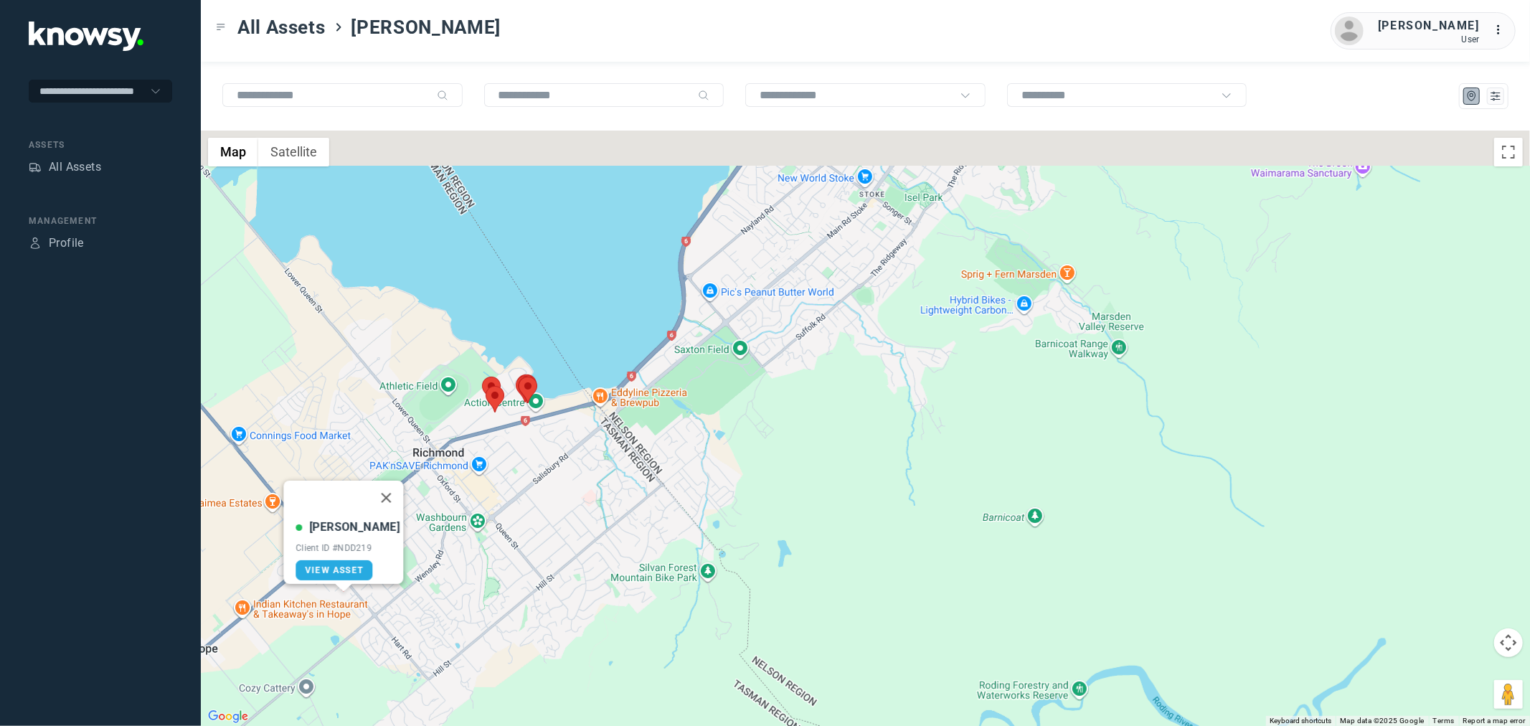
drag, startPoint x: 676, startPoint y: 314, endPoint x: 588, endPoint y: 595, distance: 294.4
click at [588, 595] on div "[PERSON_NAME] Client ID #NDD219 View Asset" at bounding box center [865, 428] width 1329 height 595
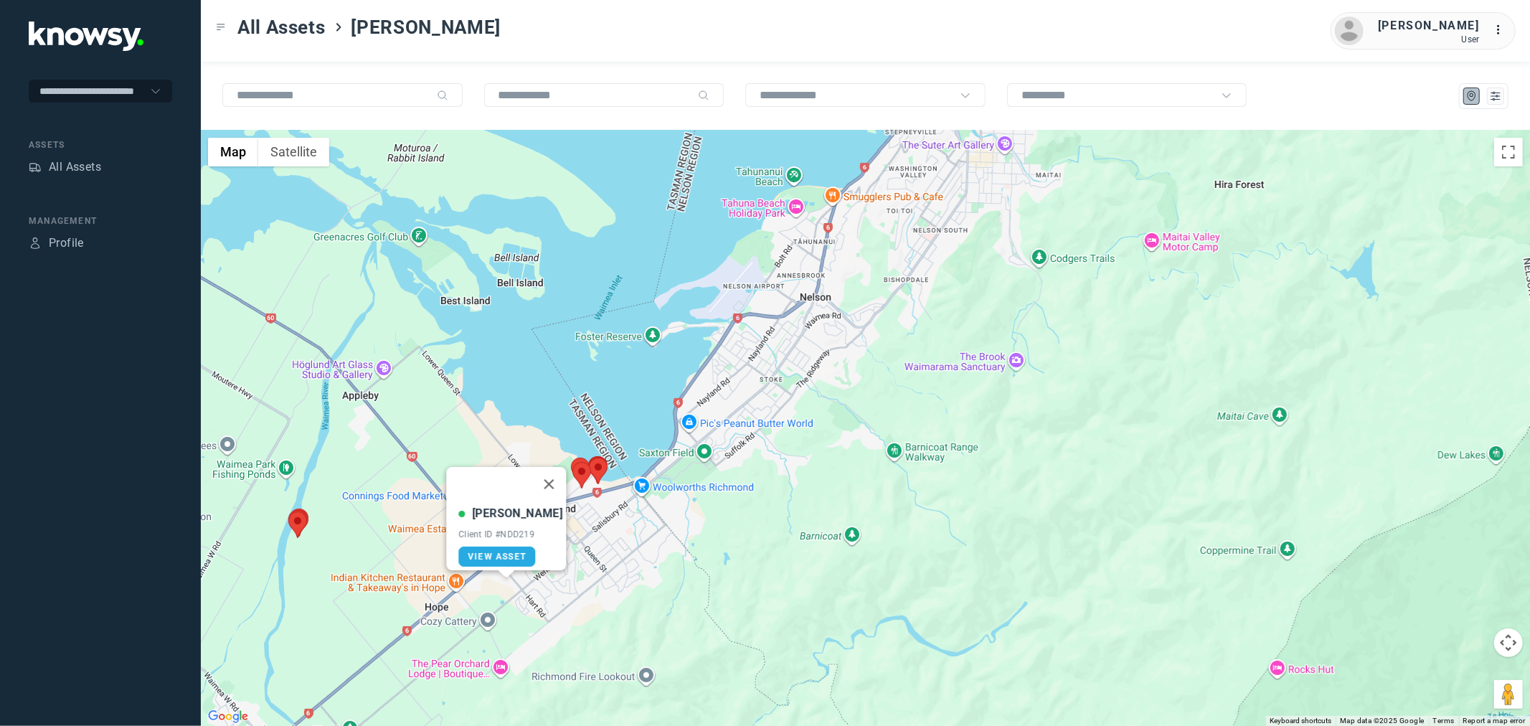
click at [288, 511] on area at bounding box center [288, 511] width 0 height 0
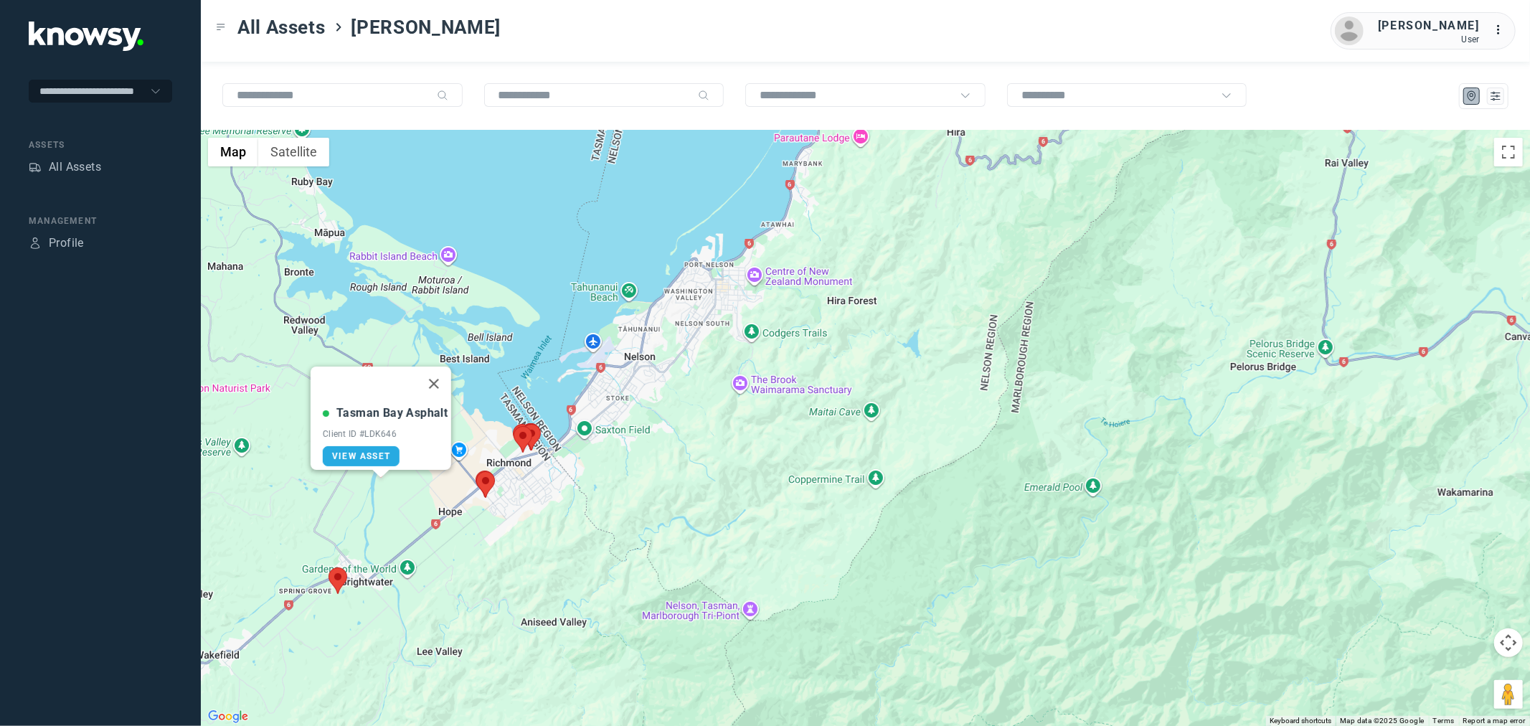
click at [328, 567] on area at bounding box center [328, 567] width 0 height 0
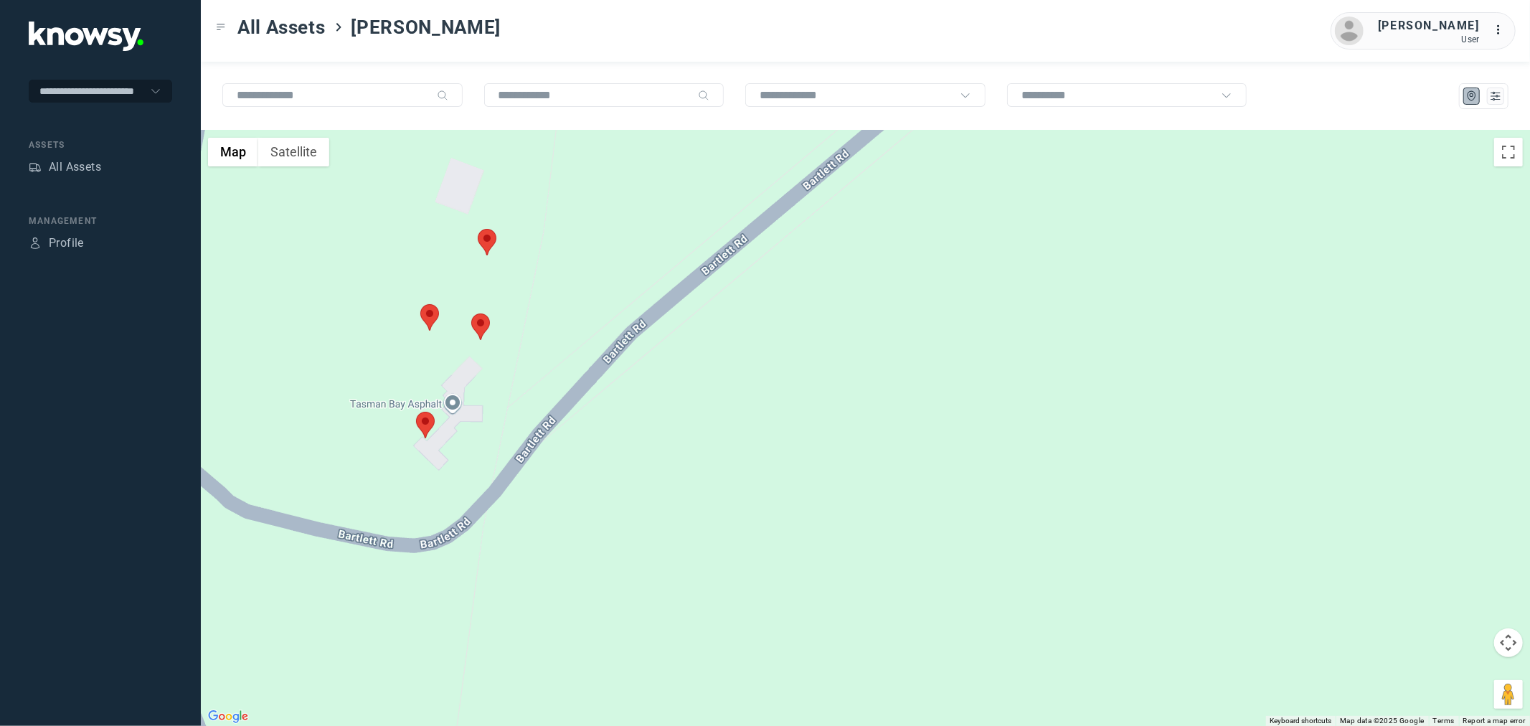
click at [420, 304] on area at bounding box center [420, 304] width 0 height 0
click at [471, 313] on area at bounding box center [471, 313] width 0 height 0
click at [416, 412] on area at bounding box center [416, 412] width 0 height 0
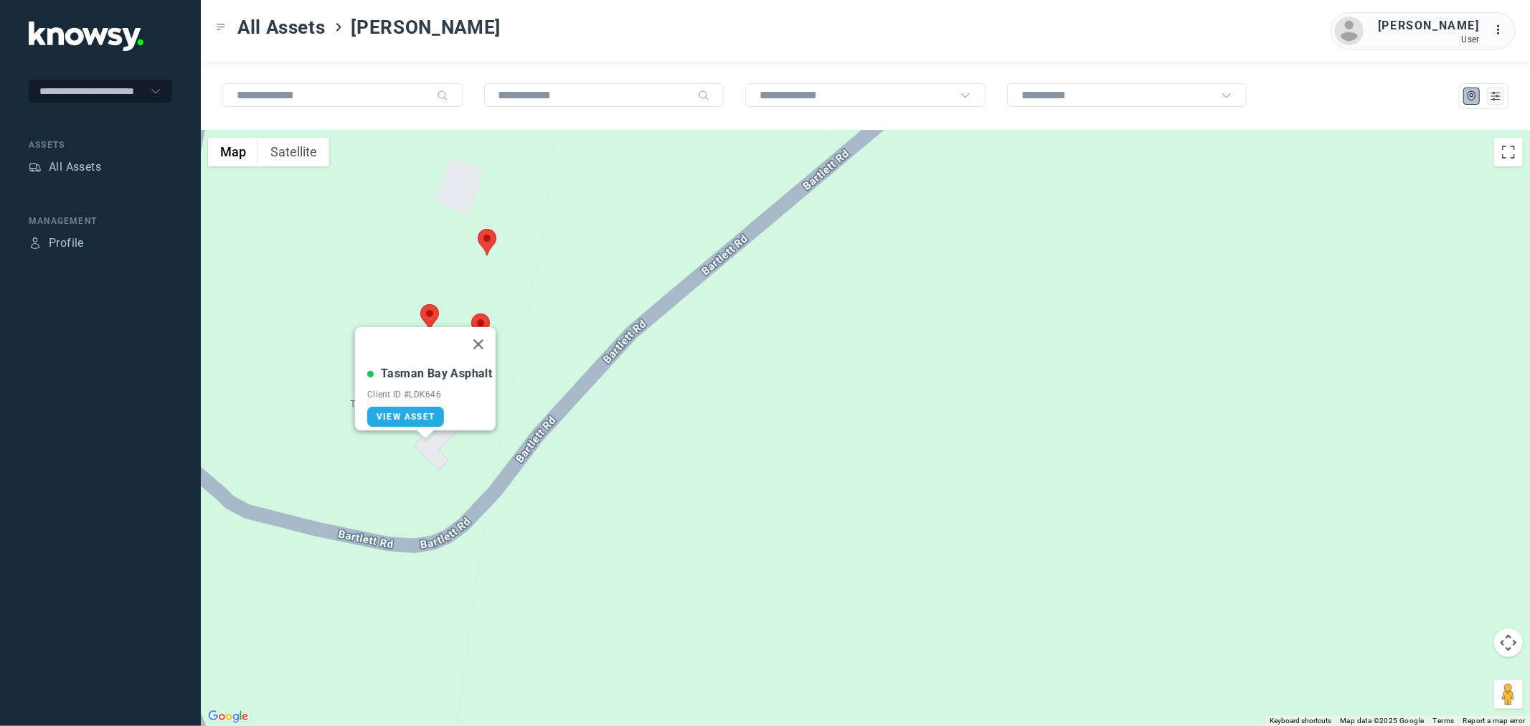
click at [478, 229] on area at bounding box center [478, 229] width 0 height 0
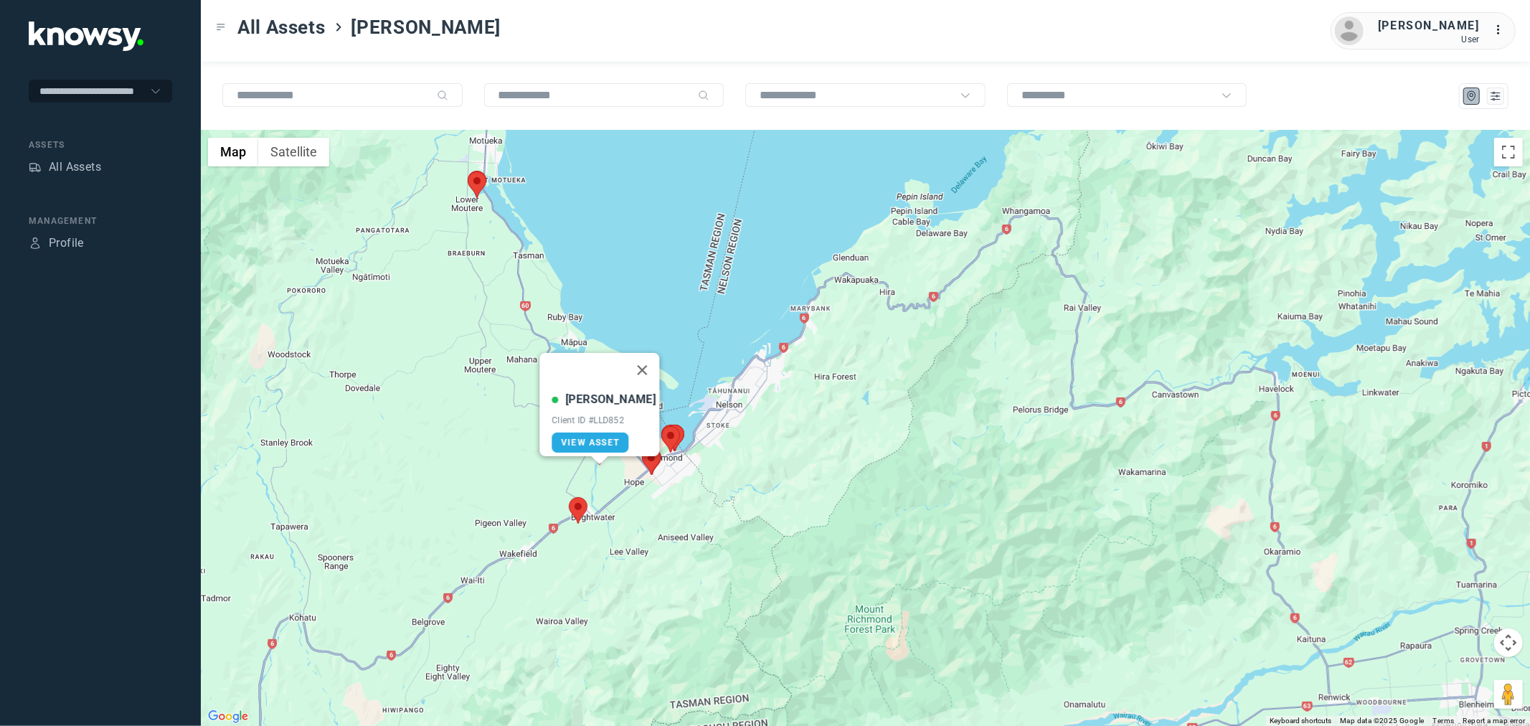
click at [468, 171] on area at bounding box center [468, 171] width 0 height 0
